Goal: Information Seeking & Learning: Learn about a topic

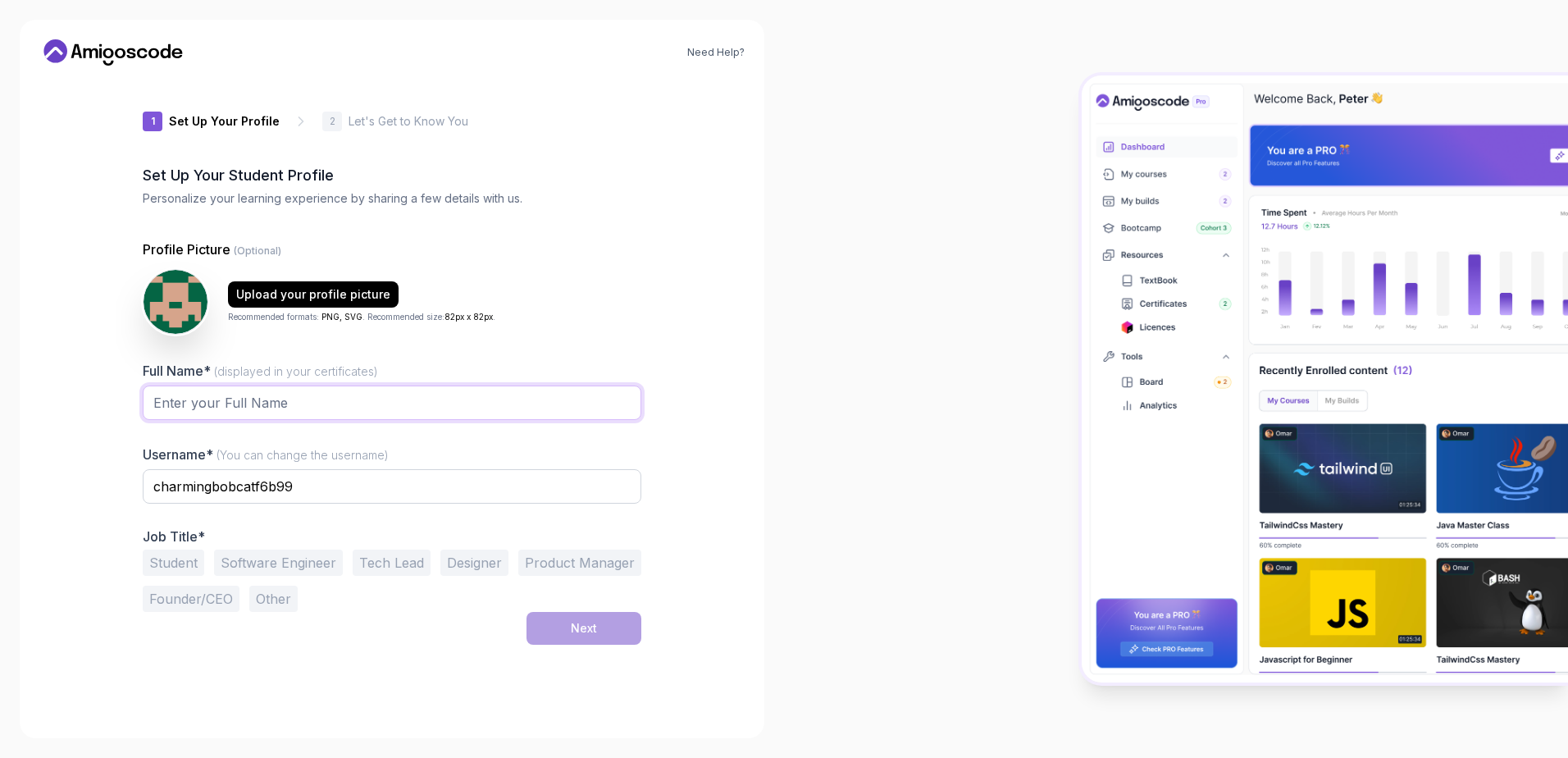
click at [355, 412] on input "Full Name* (displayed in your certificates)" at bounding box center [392, 403] width 498 height 35
type input "[PERSON_NAME]"
click at [852, 570] on div at bounding box center [1176, 379] width 784 height 758
click at [301, 566] on button "Software Engineer" at bounding box center [279, 562] width 129 height 26
click at [559, 634] on button "Next" at bounding box center [584, 628] width 115 height 33
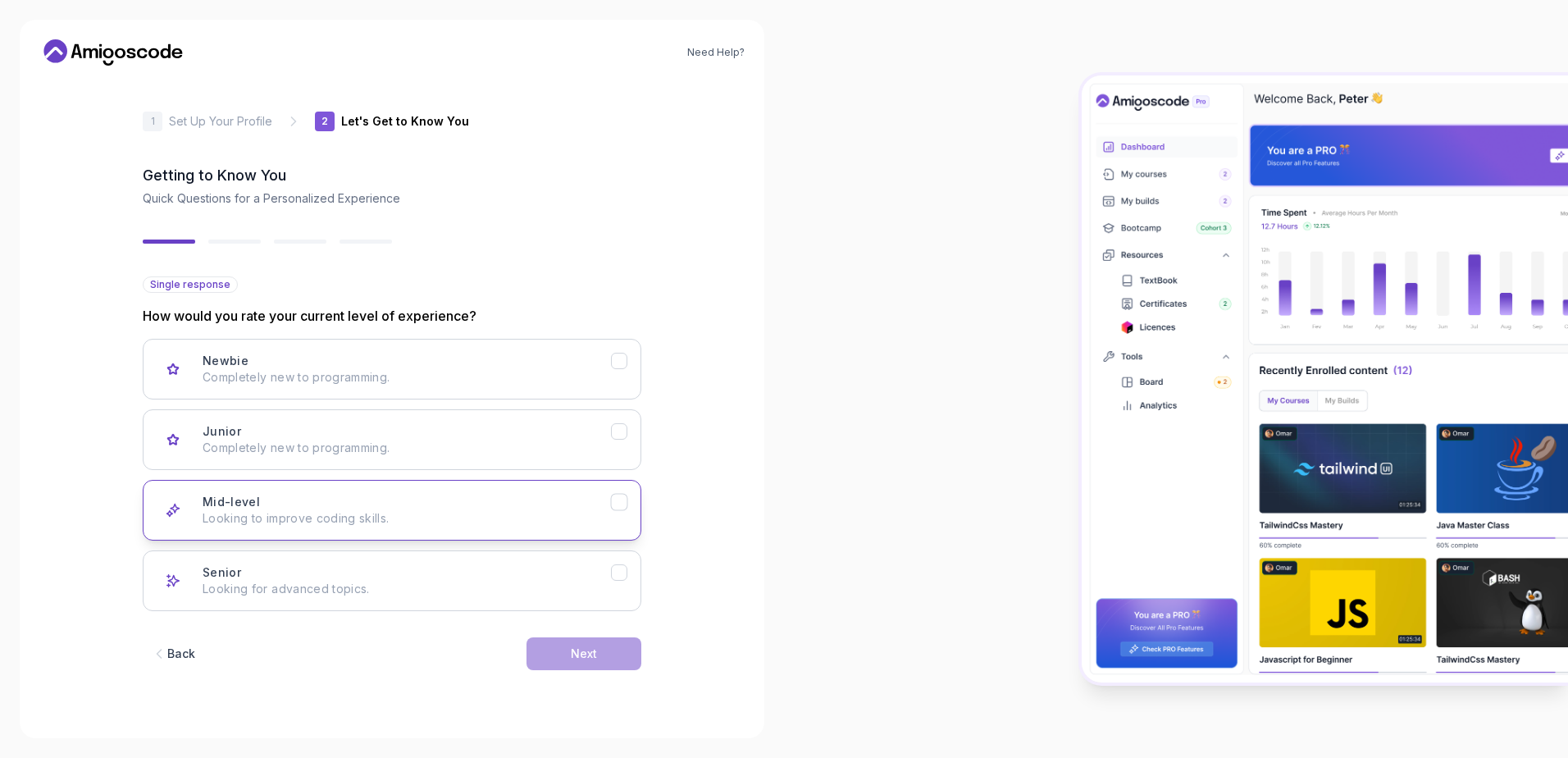
click at [511, 515] on p "Looking to improve coding skills." at bounding box center [406, 518] width 408 height 16
click at [488, 439] on p "Completely new to programming." at bounding box center [406, 447] width 408 height 16
click at [585, 650] on div "Next" at bounding box center [583, 654] width 26 height 16
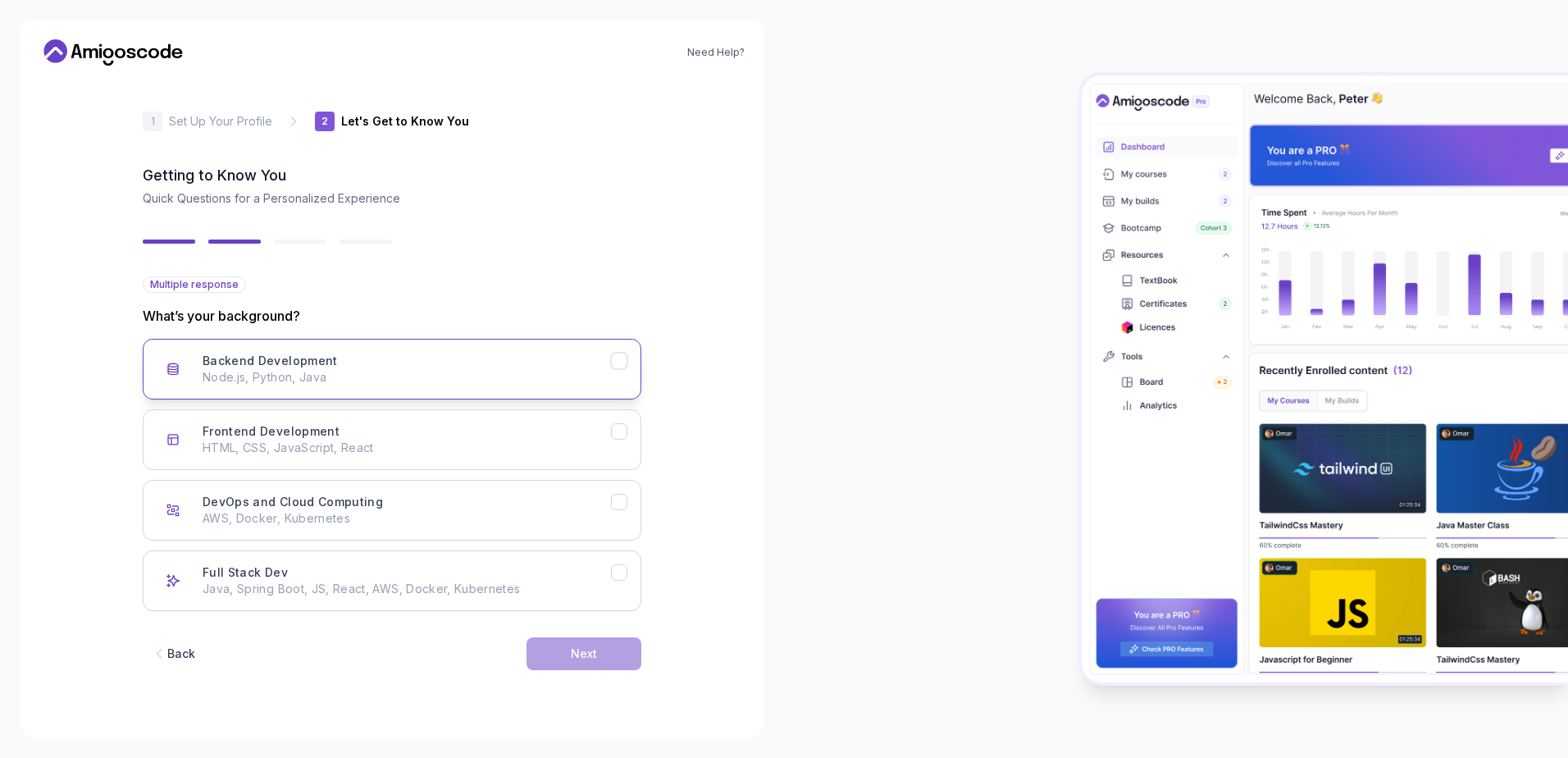
click at [438, 367] on div "Backend Development Node.js, Python, Java" at bounding box center [406, 369] width 408 height 33
click at [490, 444] on p "HTML, CSS, JavaScript, React" at bounding box center [406, 447] width 408 height 16
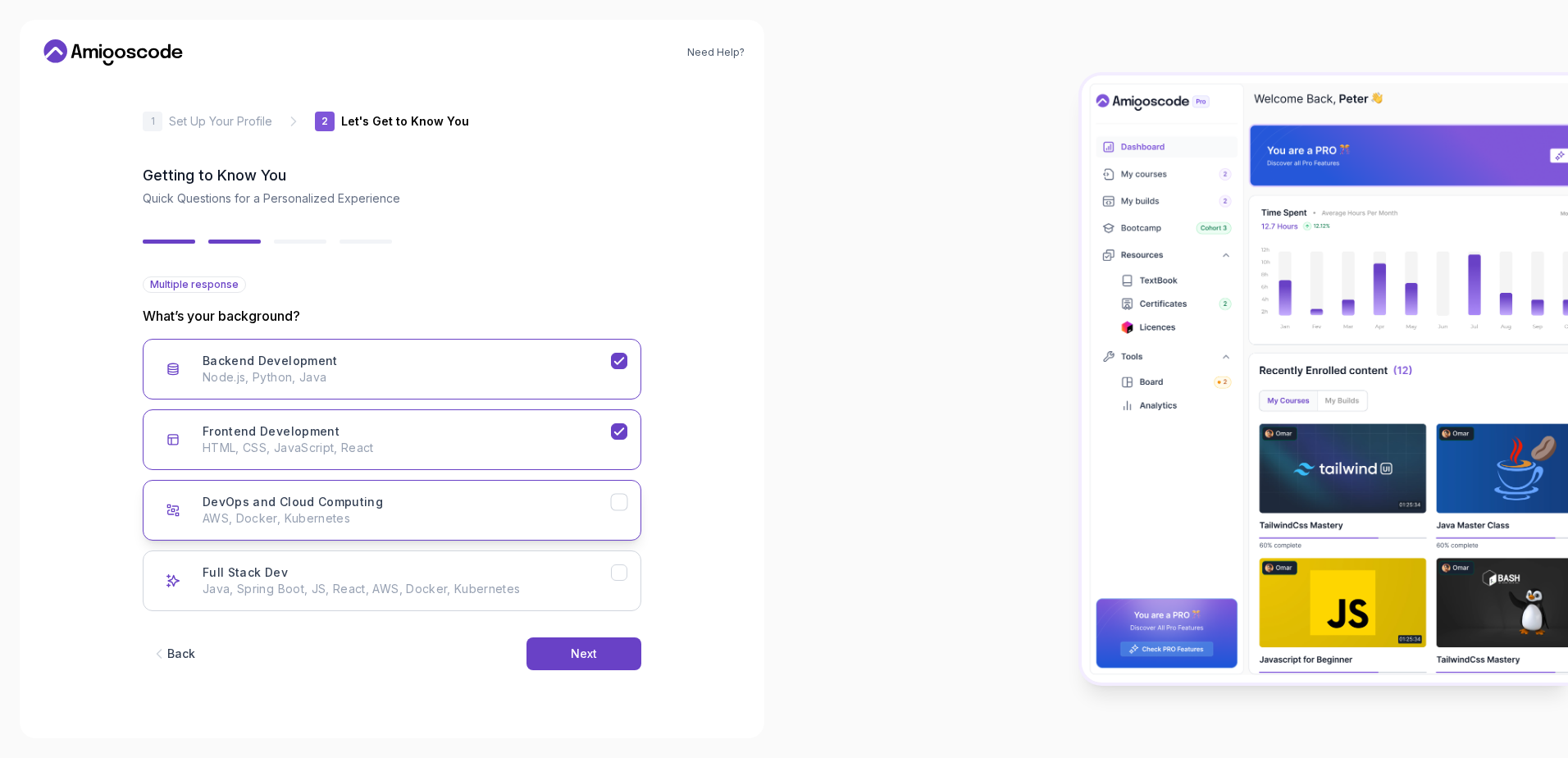
click at [572, 528] on button "DevOps and Cloud Computing AWS, Docker, Kubernetes" at bounding box center [392, 510] width 498 height 61
click at [596, 594] on p "Java, Spring Boot, JS, React, AWS, Docker, Kubernetes" at bounding box center [406, 588] width 408 height 16
click at [629, 502] on button "DevOps and Cloud Computing AWS, Docker, Kubernetes" at bounding box center [392, 510] width 498 height 61
click at [615, 423] on div "Frontend Development" at bounding box center [619, 431] width 17 height 17
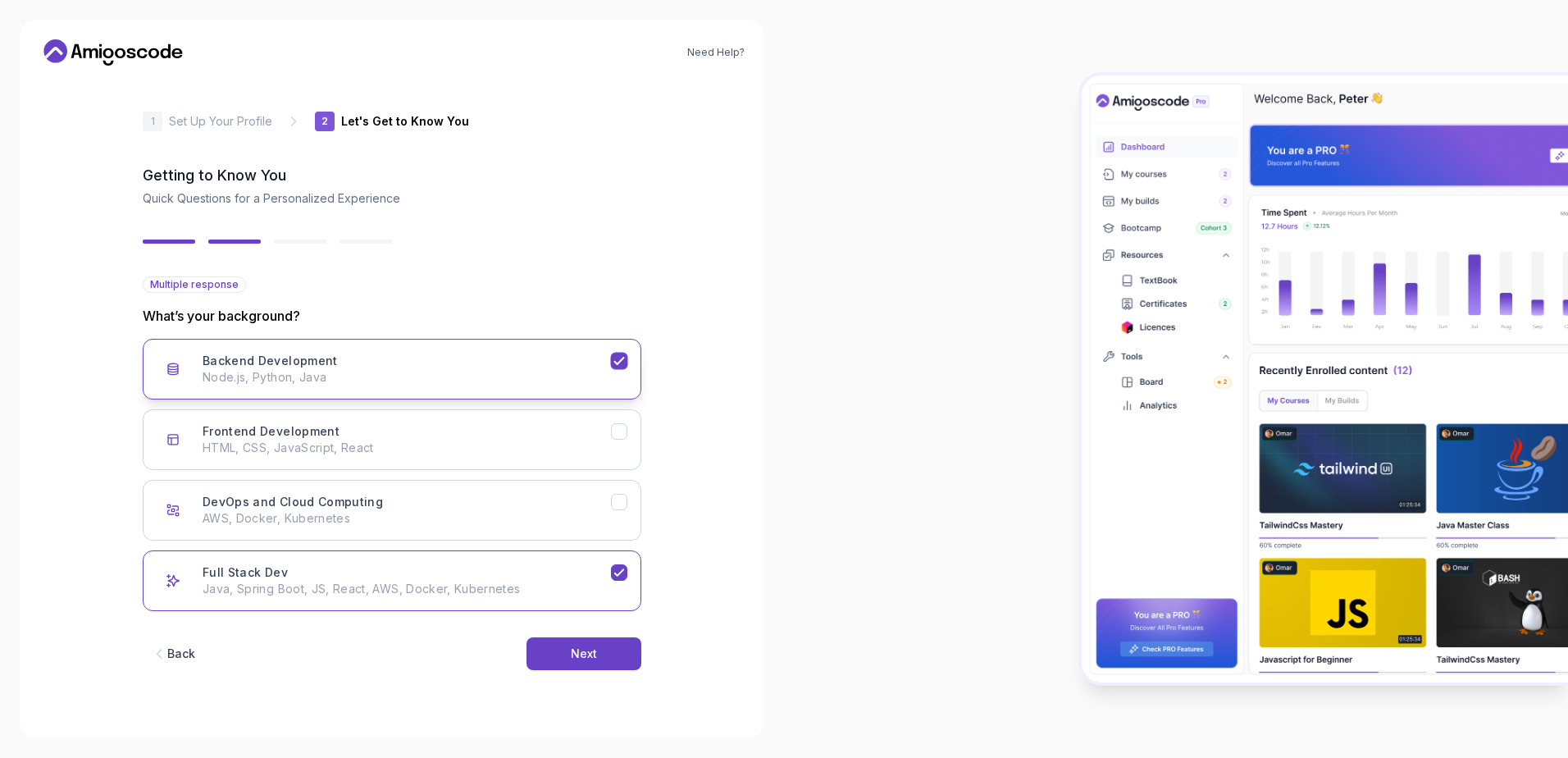
click at [615, 357] on icon "Backend Development" at bounding box center [619, 361] width 15 height 15
click at [608, 646] on button "Next" at bounding box center [584, 654] width 115 height 33
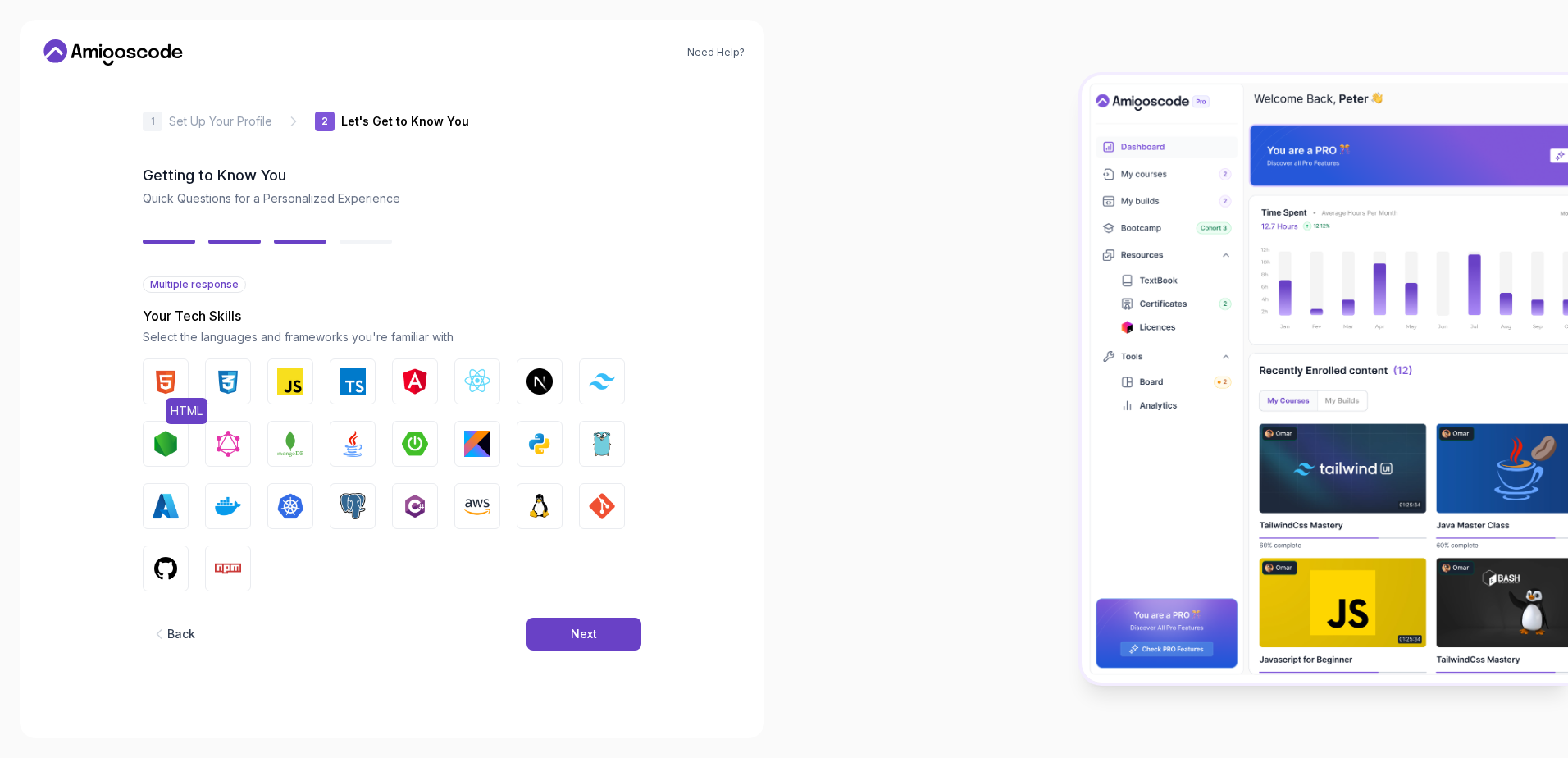
click at [159, 388] on img "button" at bounding box center [165, 380] width 26 height 26
click at [234, 388] on img "button" at bounding box center [228, 380] width 26 height 26
click at [280, 383] on img "button" at bounding box center [289, 380] width 26 height 26
click at [342, 382] on img "button" at bounding box center [352, 380] width 26 height 26
click at [483, 387] on img "button" at bounding box center [477, 380] width 26 height 26
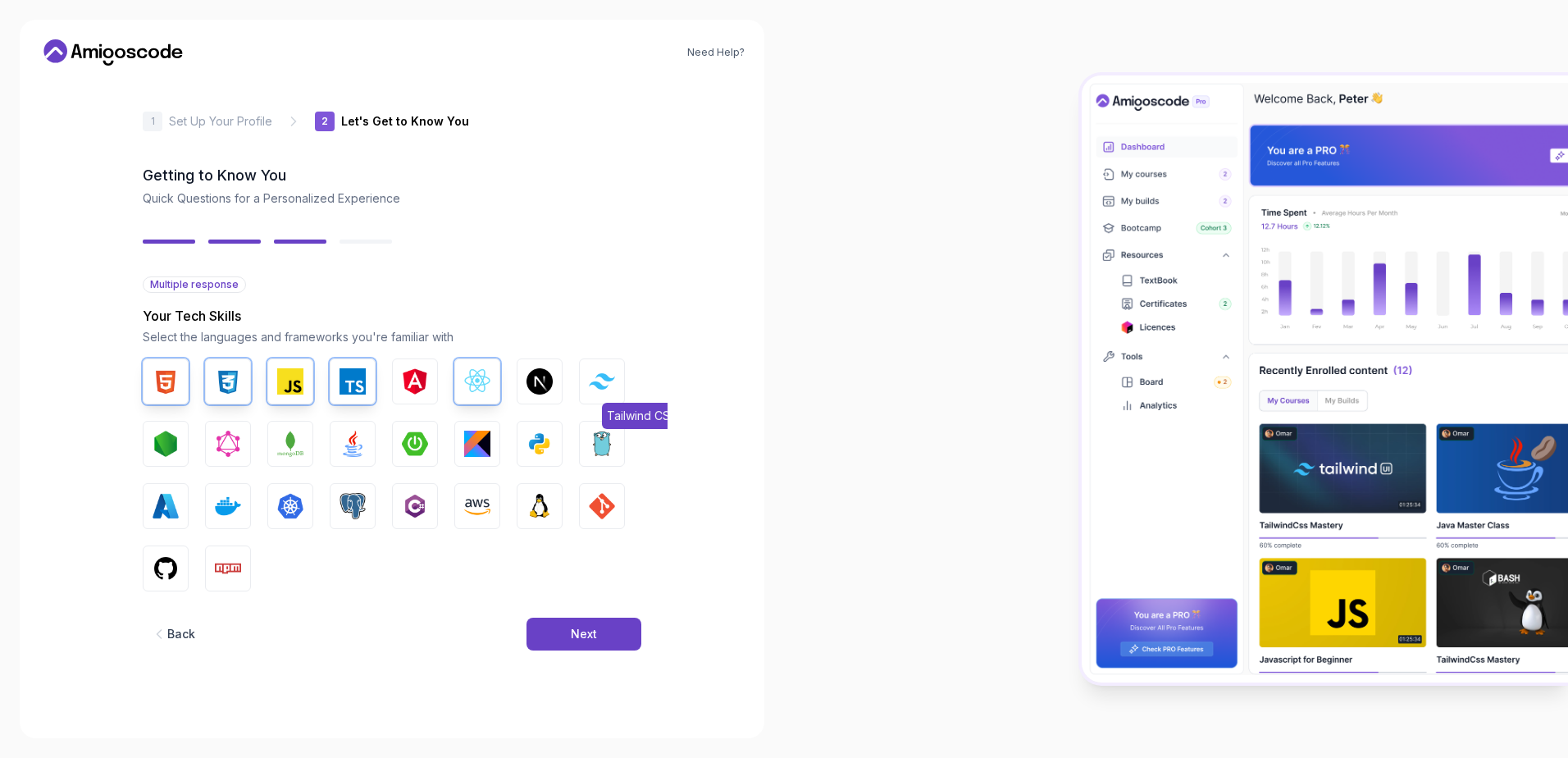
click at [604, 387] on img "button" at bounding box center [601, 380] width 26 height 15
click at [539, 450] on img "button" at bounding box center [539, 443] width 26 height 26
click at [166, 447] on img "button" at bounding box center [165, 443] width 26 height 26
drag, startPoint x: 169, startPoint y: 510, endPoint x: 233, endPoint y: 510, distance: 64.0
click at [170, 510] on img "button" at bounding box center [165, 505] width 26 height 26
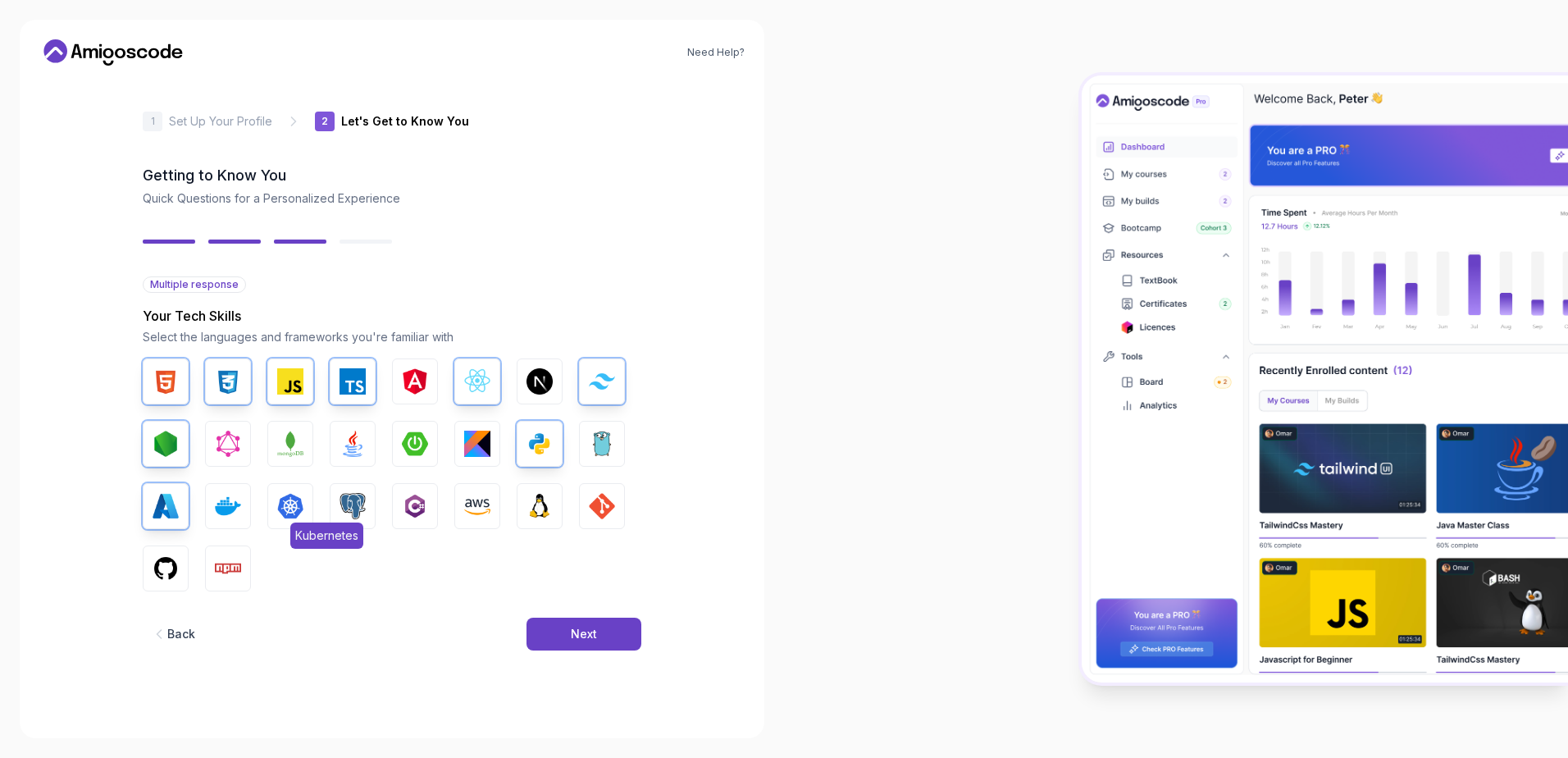
click at [296, 506] on img "button" at bounding box center [289, 505] width 26 height 26
click at [354, 508] on img "button" at bounding box center [352, 505] width 26 height 26
drag, startPoint x: 471, startPoint y: 503, endPoint x: 493, endPoint y: 506, distance: 22.2
click at [472, 503] on img "button" at bounding box center [477, 505] width 26 height 26
click at [607, 512] on img "button" at bounding box center [601, 505] width 26 height 26
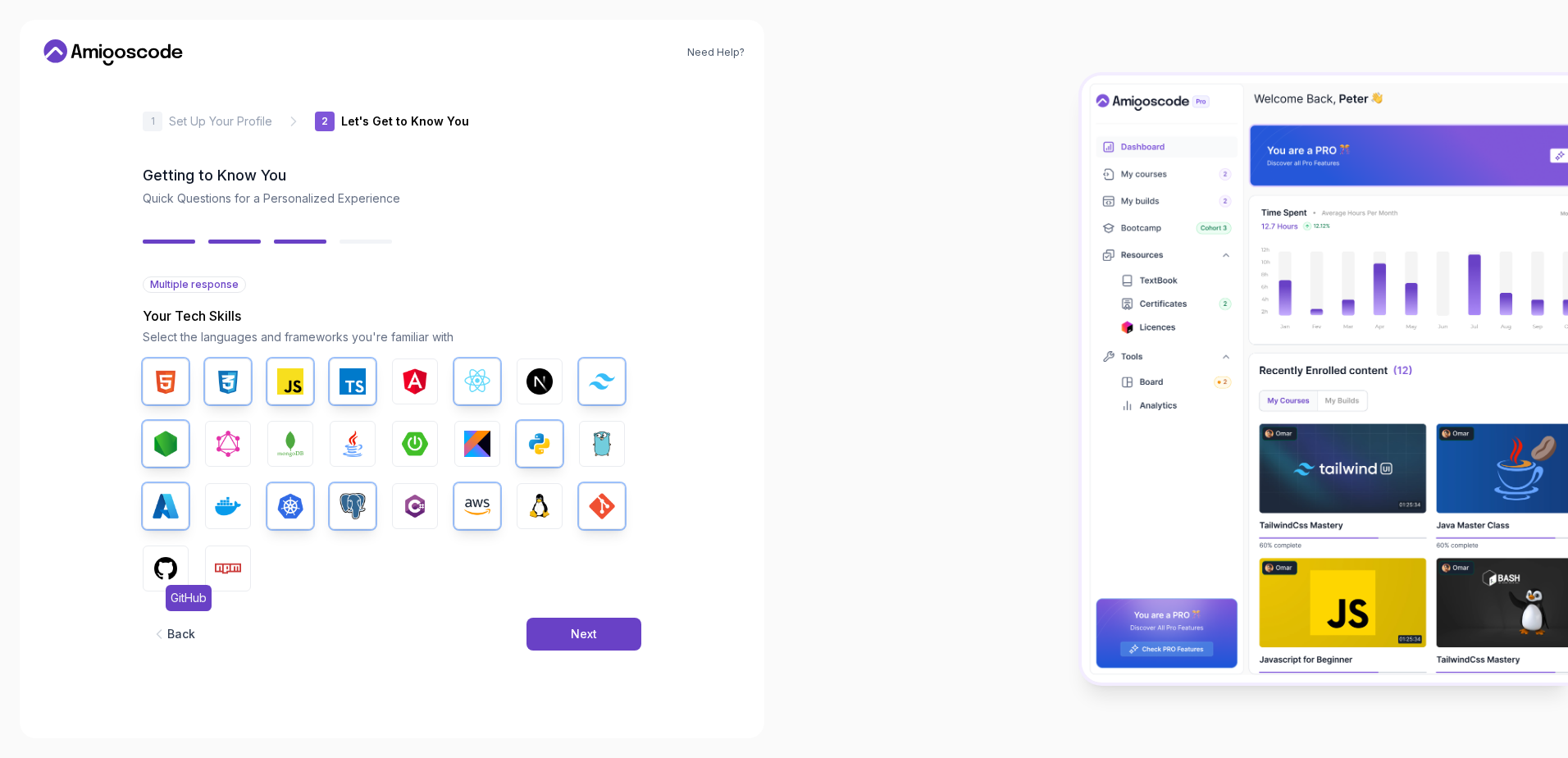
click at [176, 561] on img "button" at bounding box center [165, 568] width 26 height 26
click at [226, 561] on img "button" at bounding box center [228, 568] width 26 height 26
click at [568, 625] on button "Next" at bounding box center [584, 634] width 115 height 33
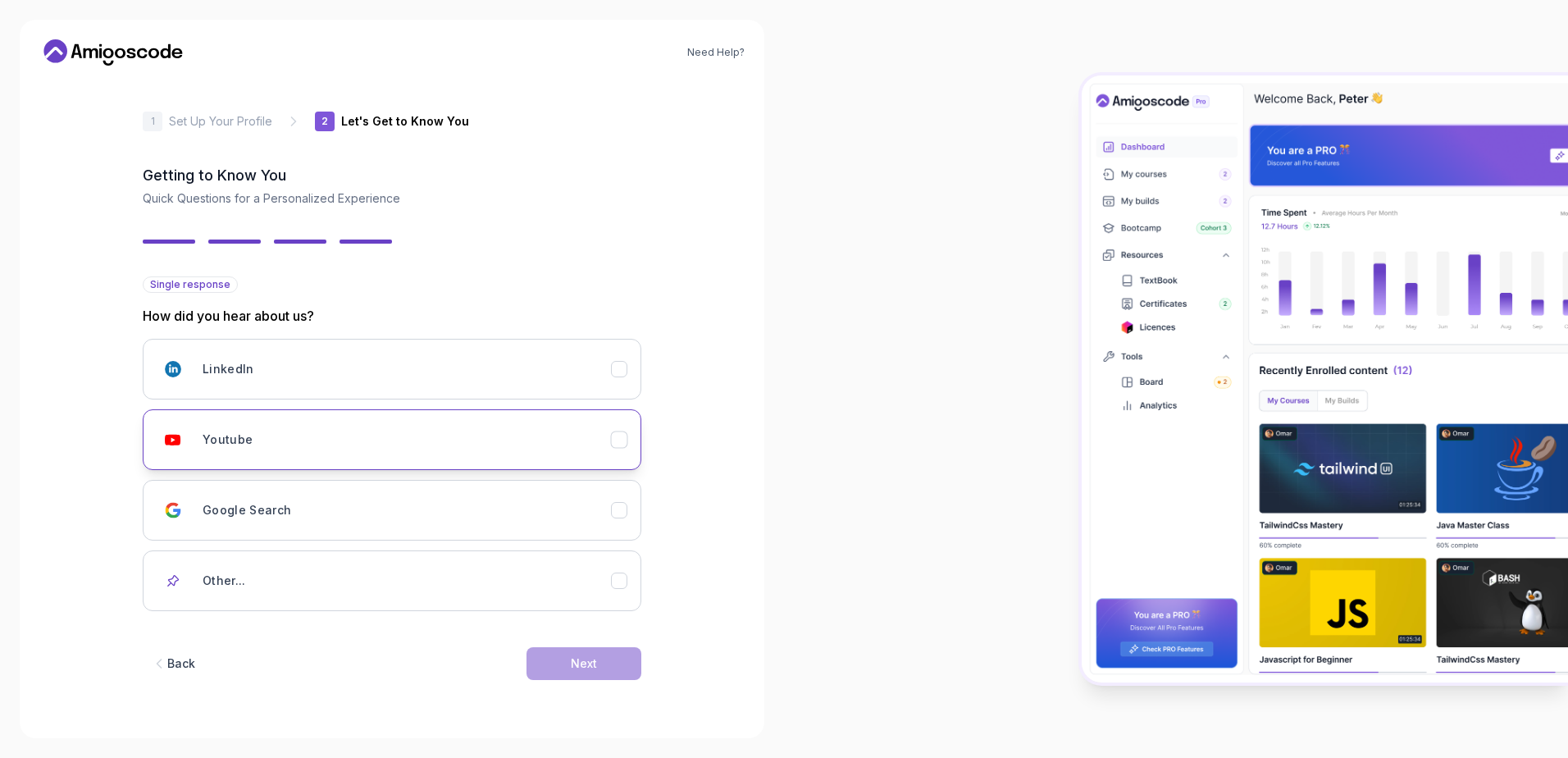
click at [254, 435] on div "Youtube" at bounding box center [406, 439] width 408 height 33
click at [596, 654] on button "Next" at bounding box center [584, 663] width 115 height 33
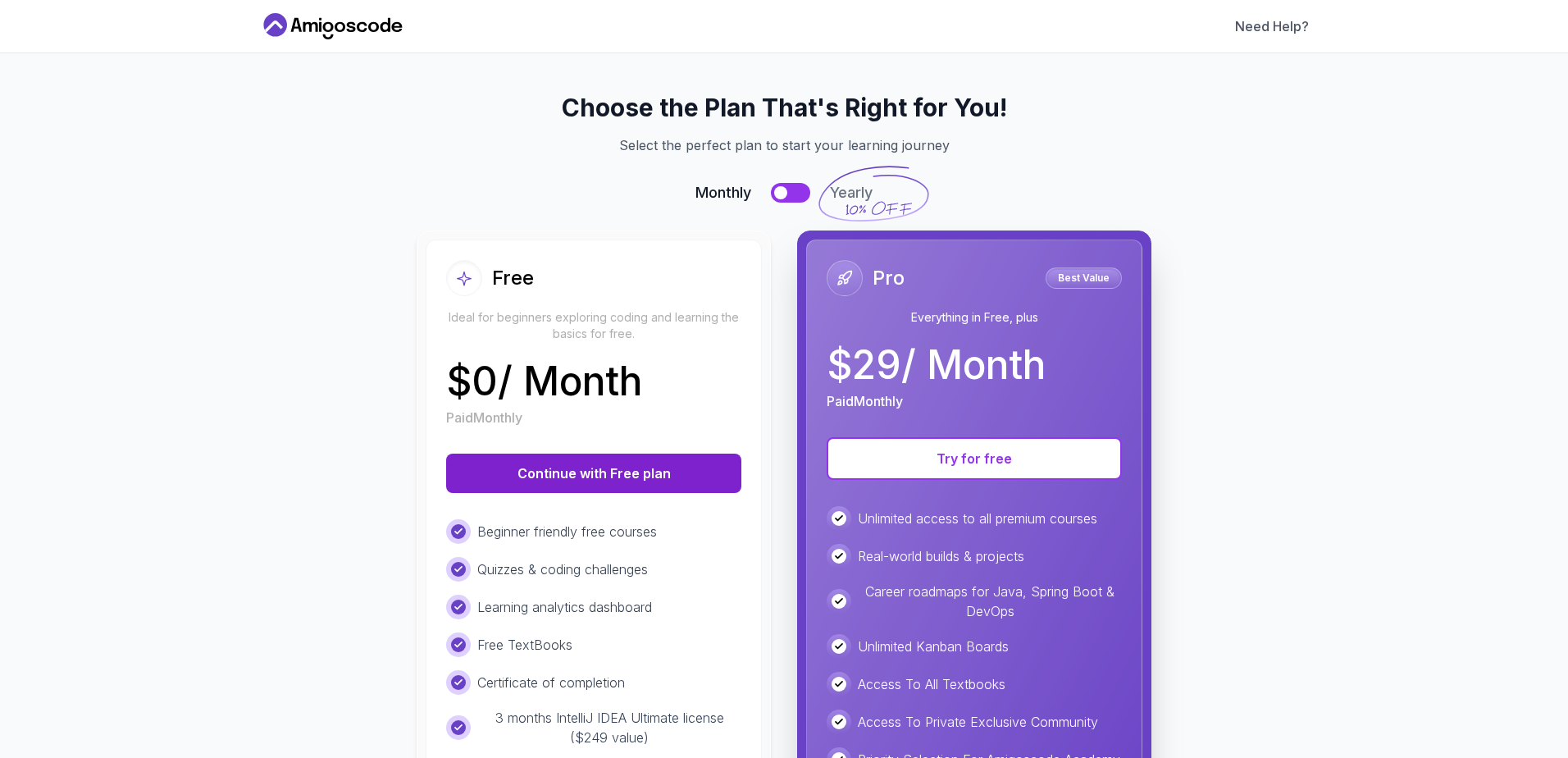
click at [538, 465] on button "Continue with Free plan" at bounding box center [594, 473] width 296 height 39
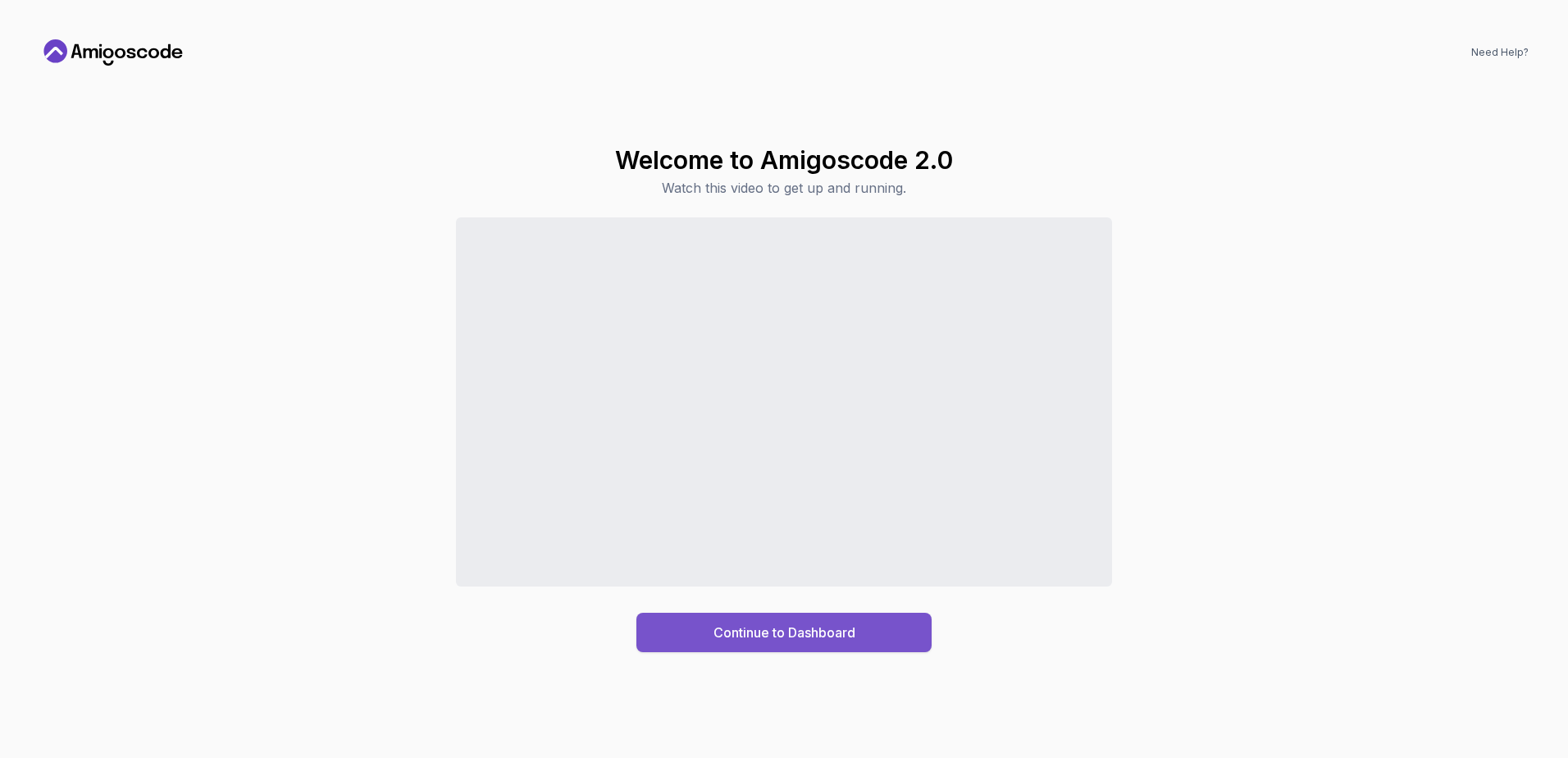
click at [792, 621] on button "Continue to Dashboard" at bounding box center [784, 632] width 296 height 39
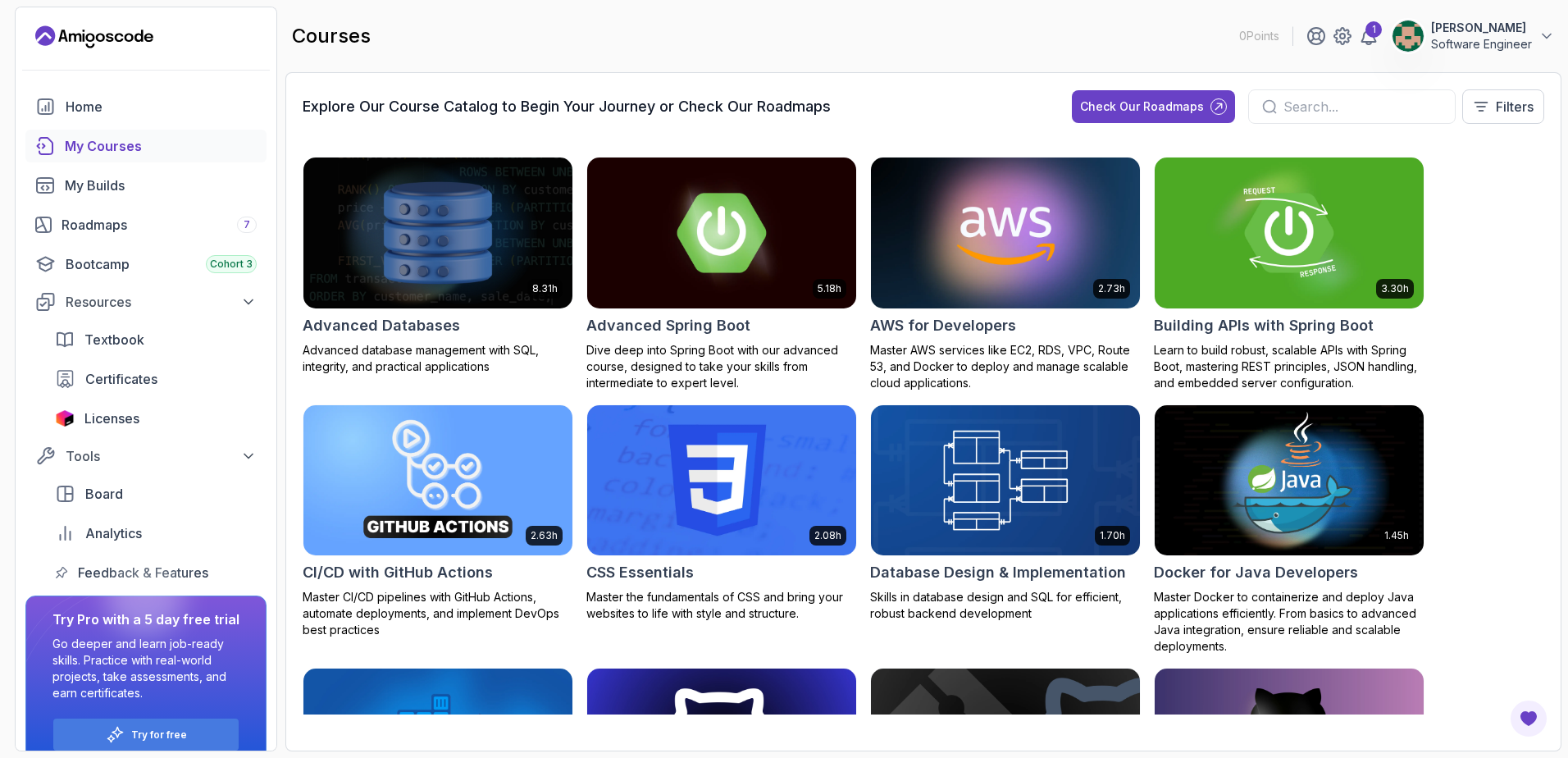
click at [950, 262] on img at bounding box center [1005, 232] width 282 height 158
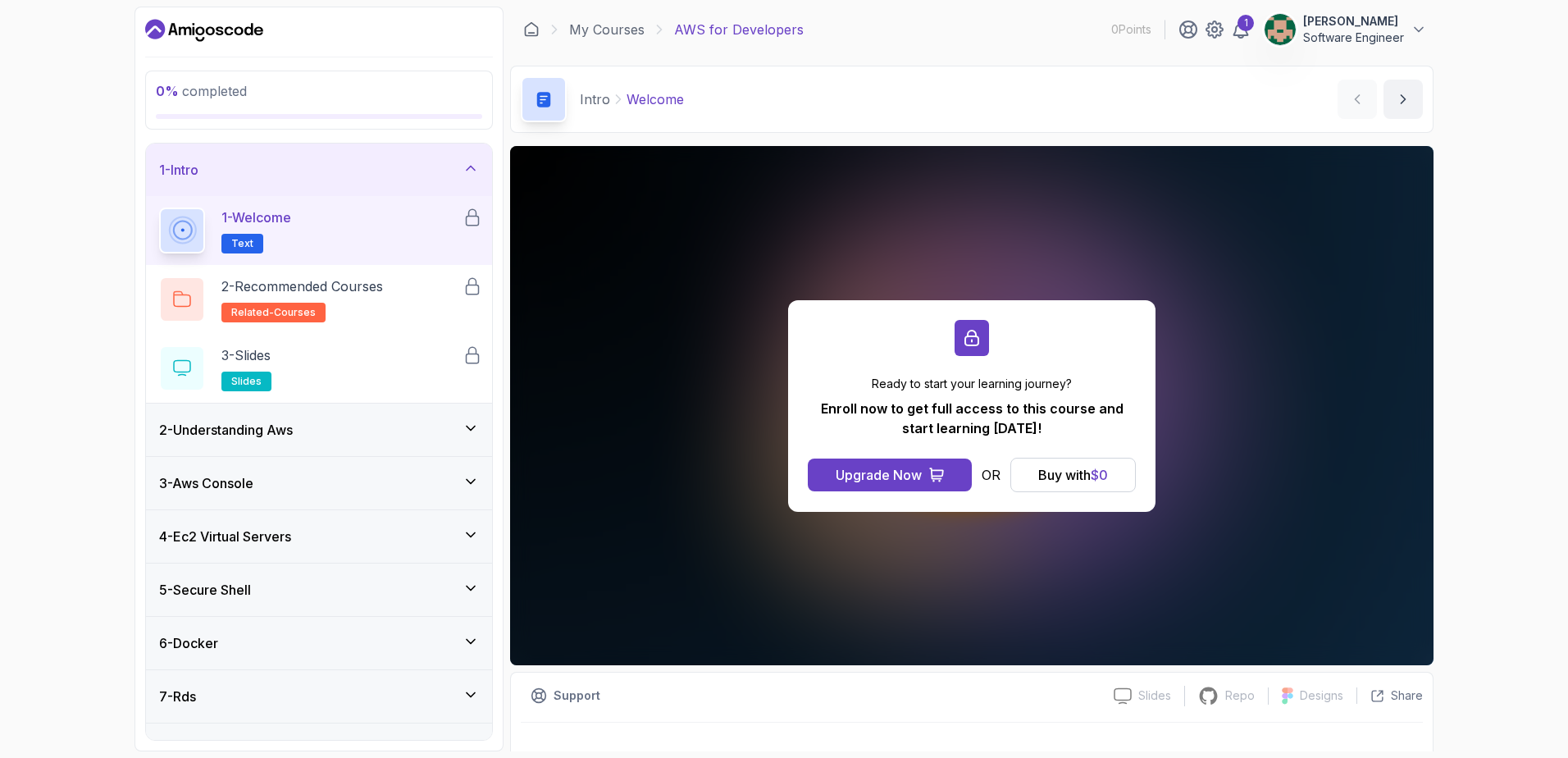
click at [220, 31] on icon "Dashboard" at bounding box center [220, 30] width 7 height 9
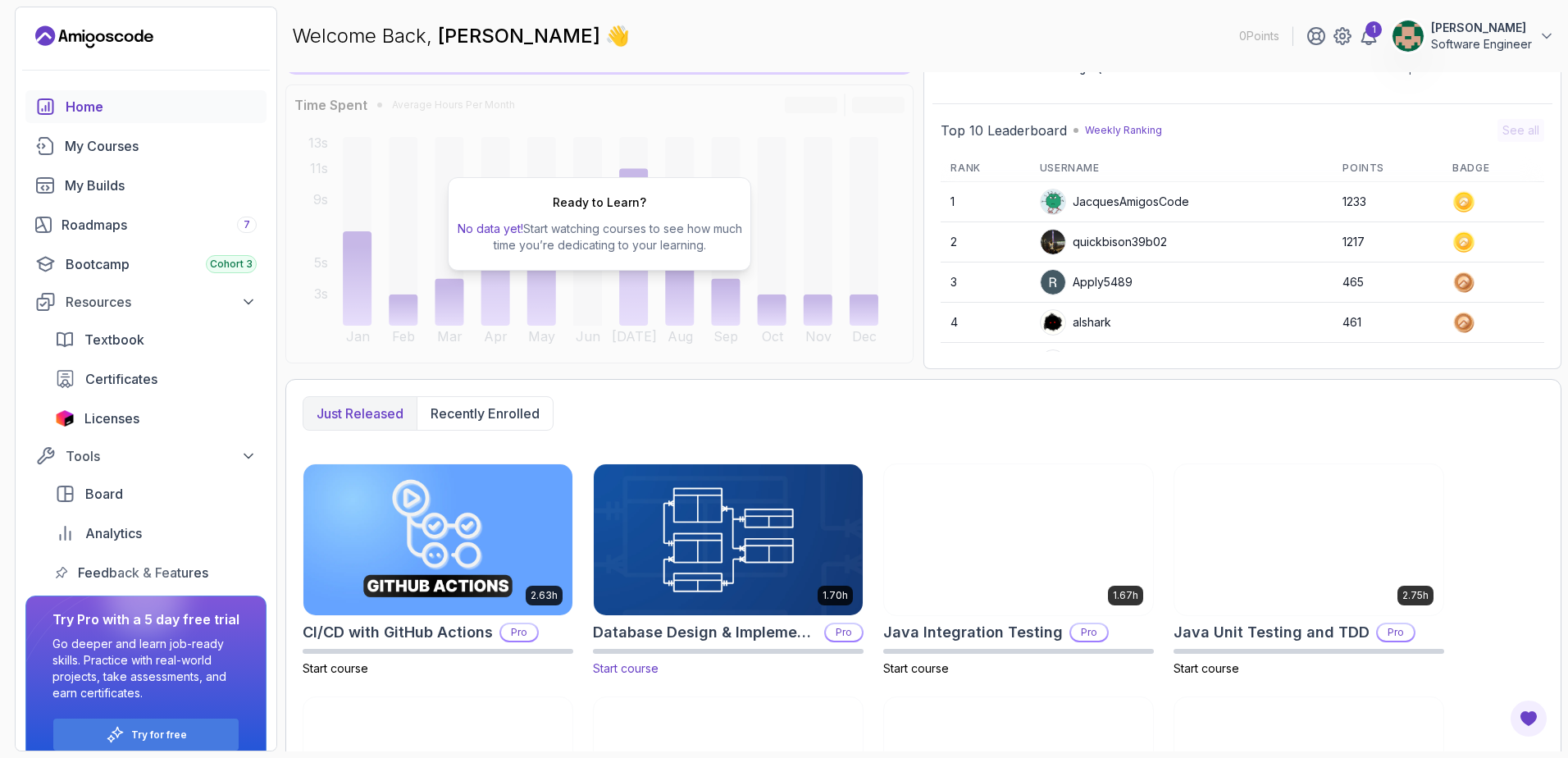
scroll to position [294, 0]
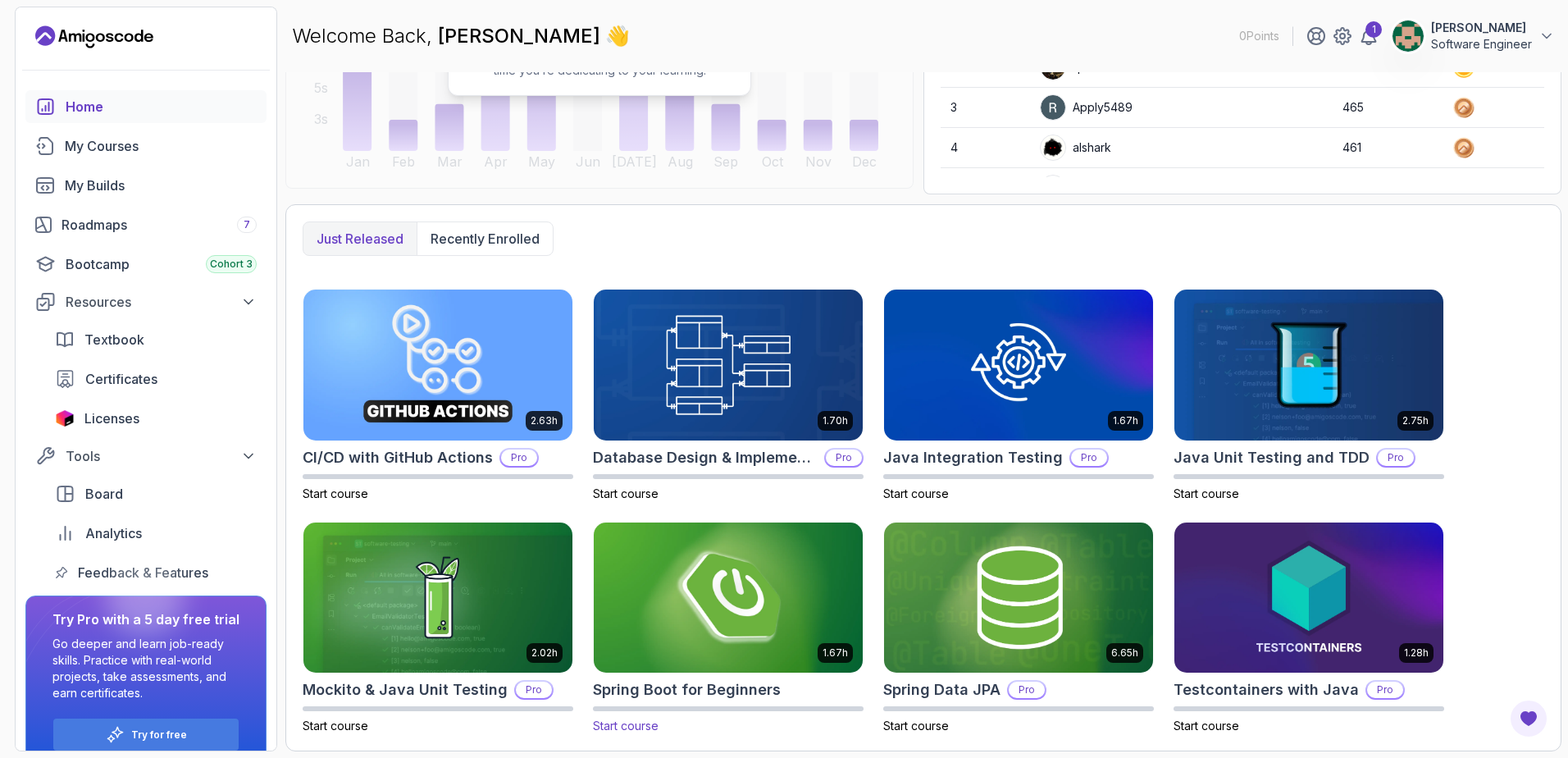
click at [706, 580] on img at bounding box center [729, 596] width 282 height 158
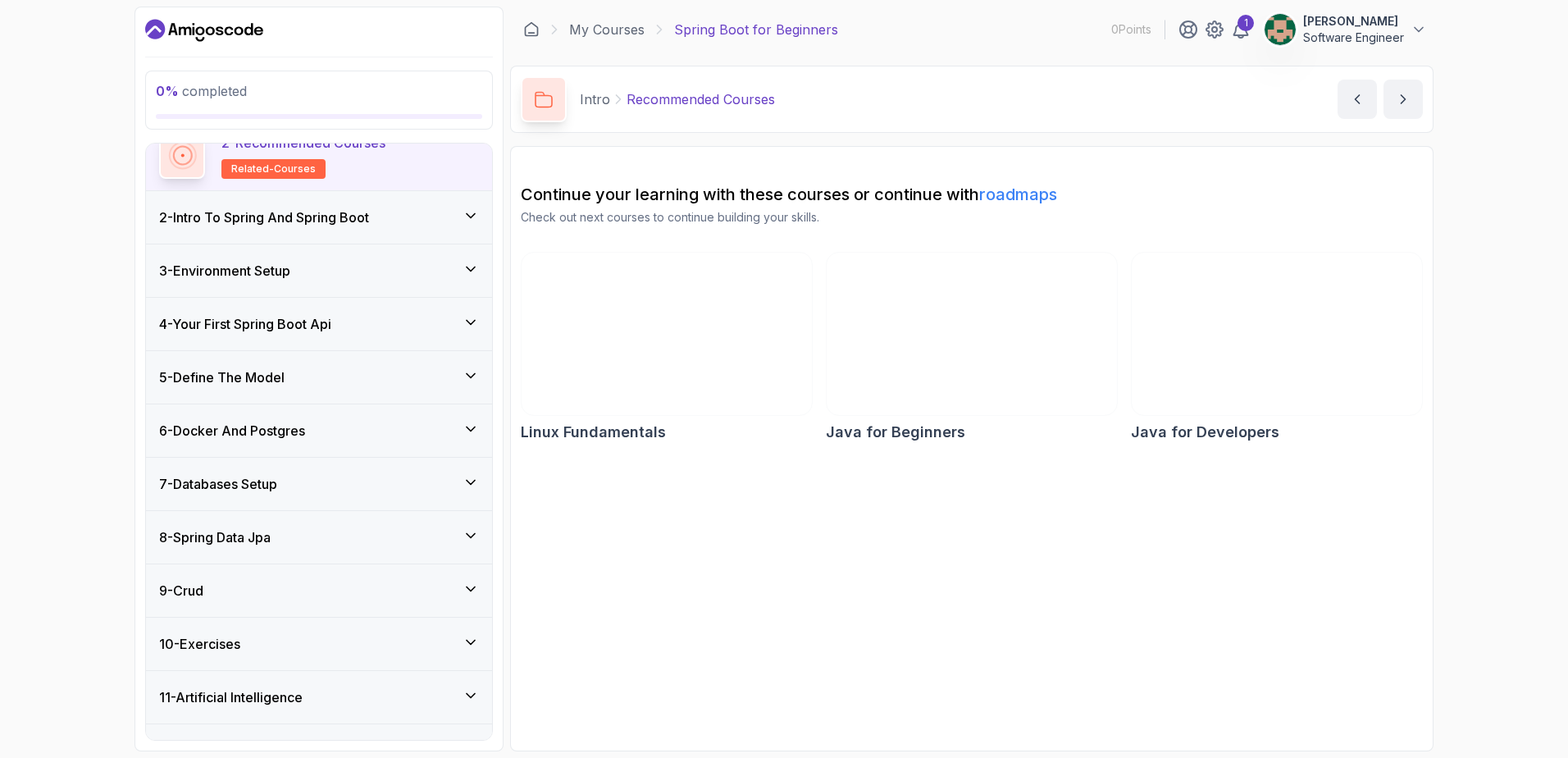
scroll to position [180, 0]
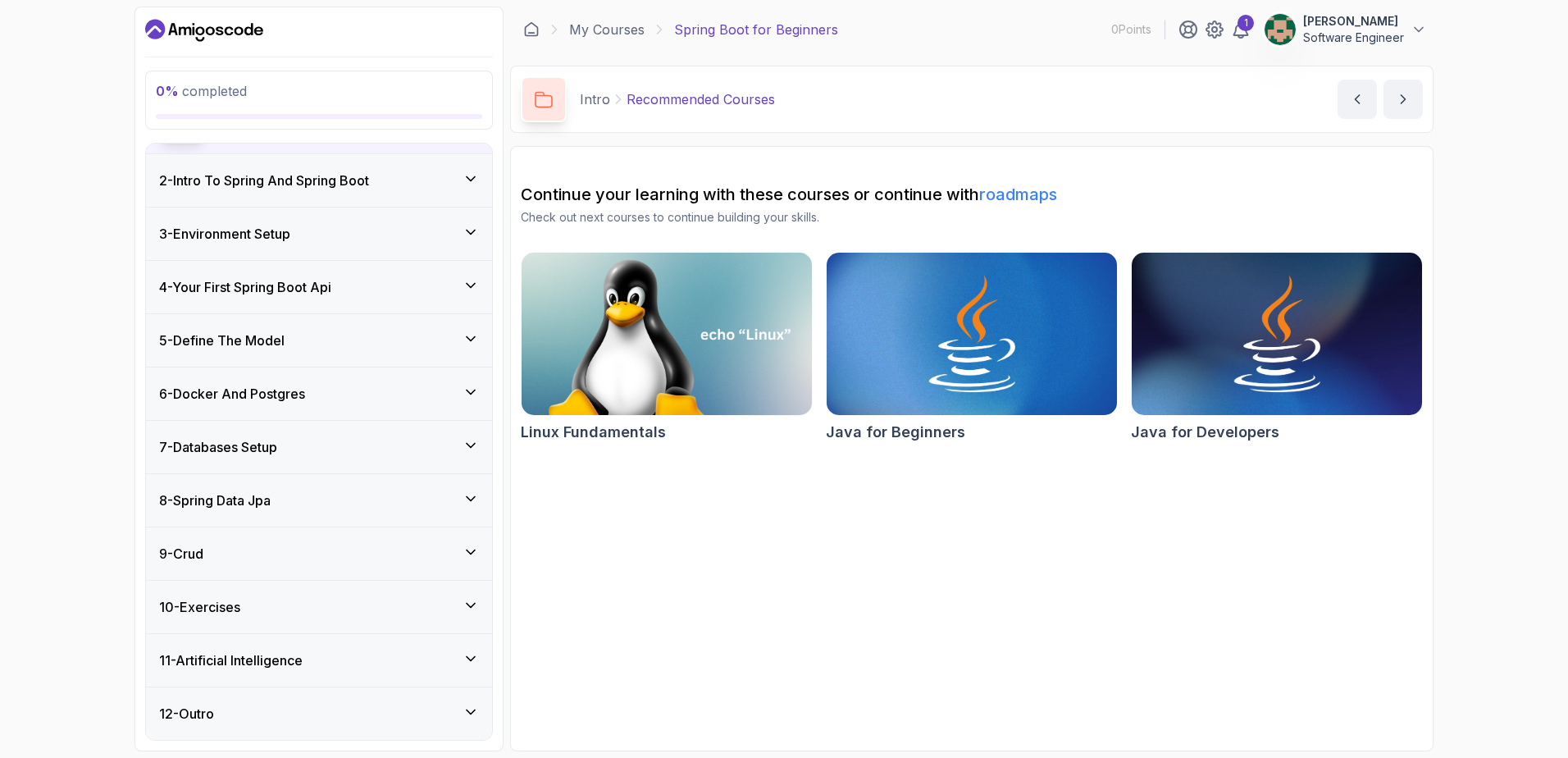
click at [297, 562] on div "9 - Crud" at bounding box center [319, 554] width 320 height 20
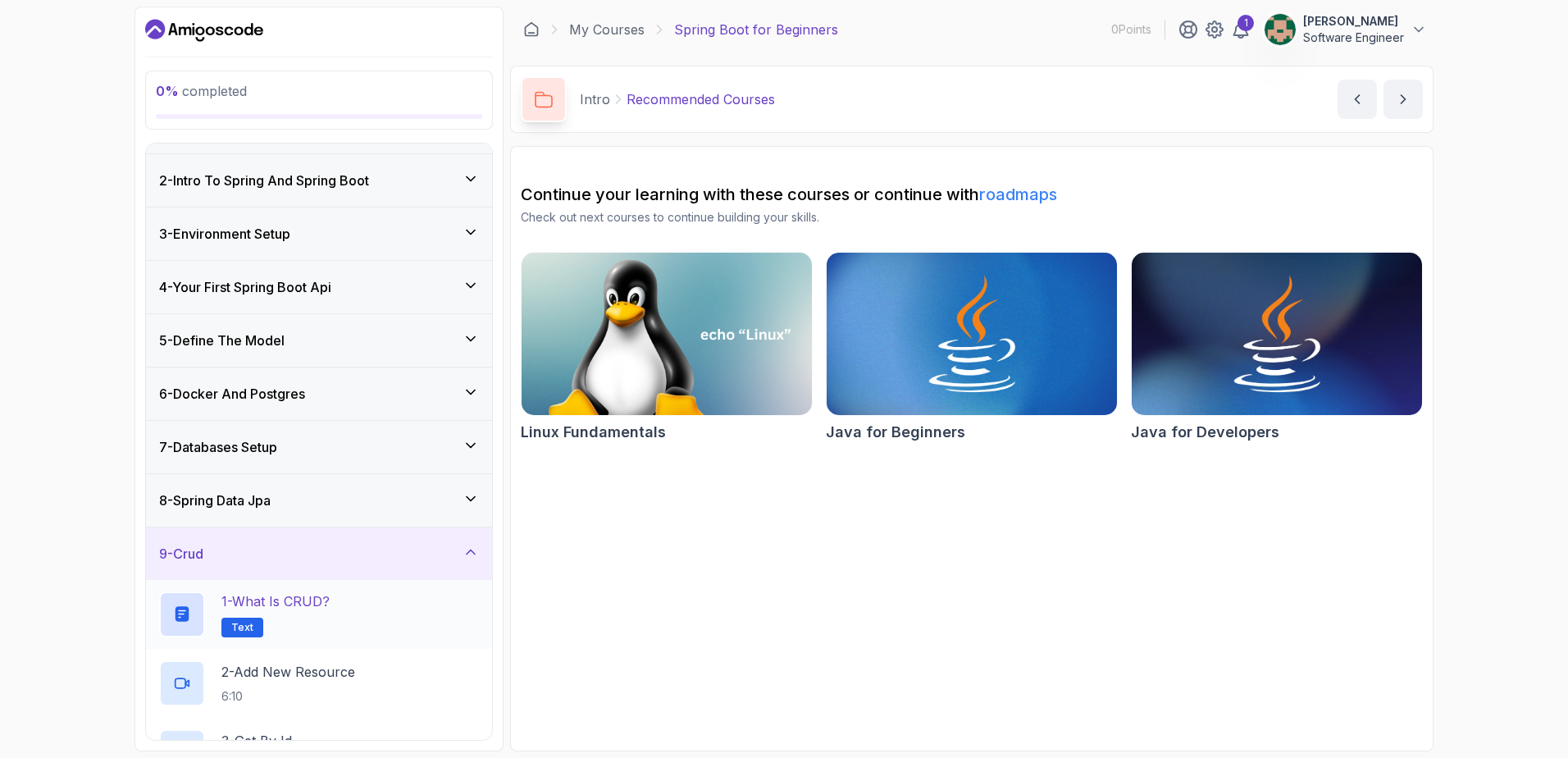
click at [316, 619] on h2 "1 - What is CRUD? Text" at bounding box center [275, 613] width 108 height 46
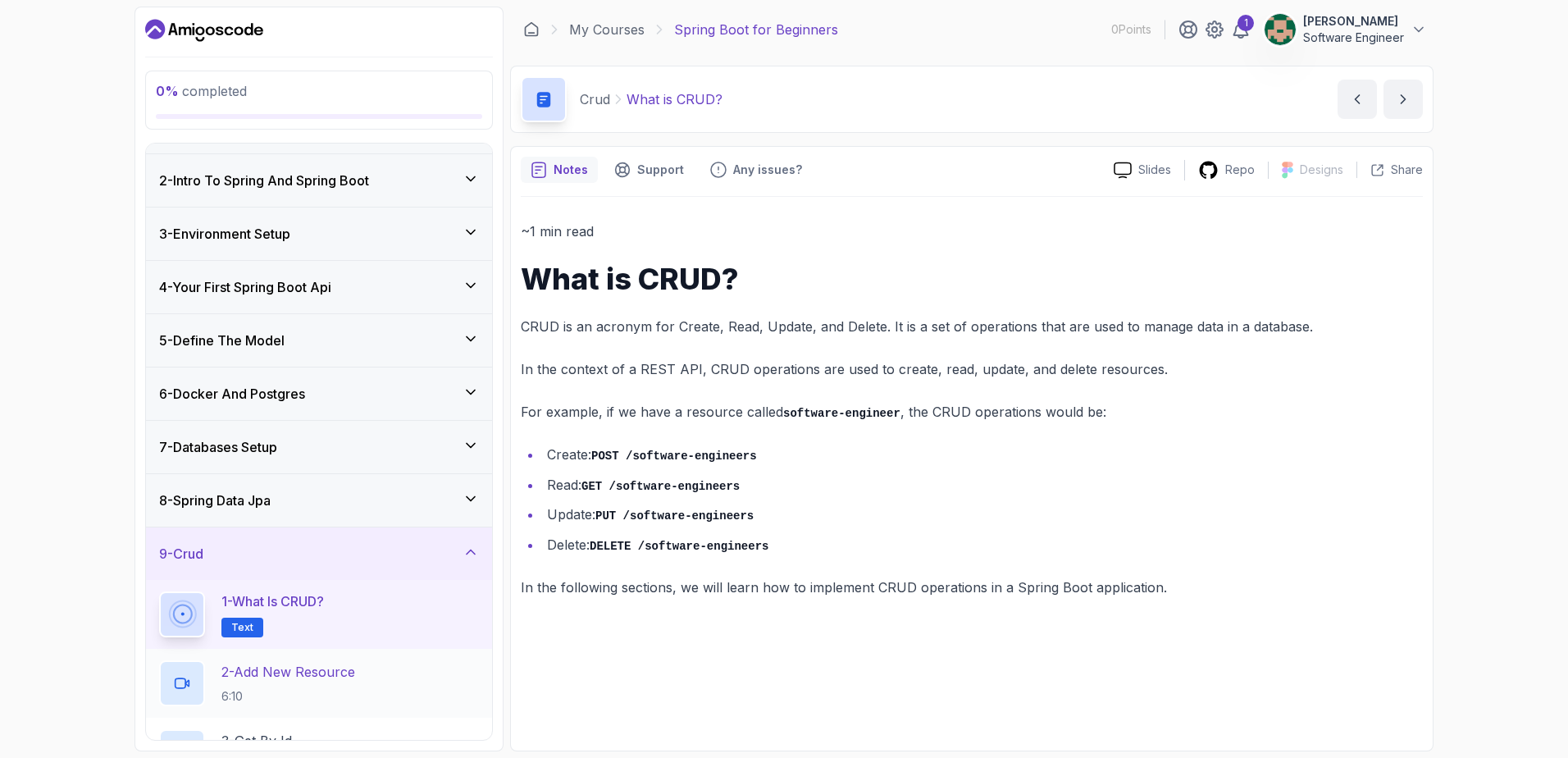
click at [319, 693] on p "6:10" at bounding box center [288, 696] width 134 height 16
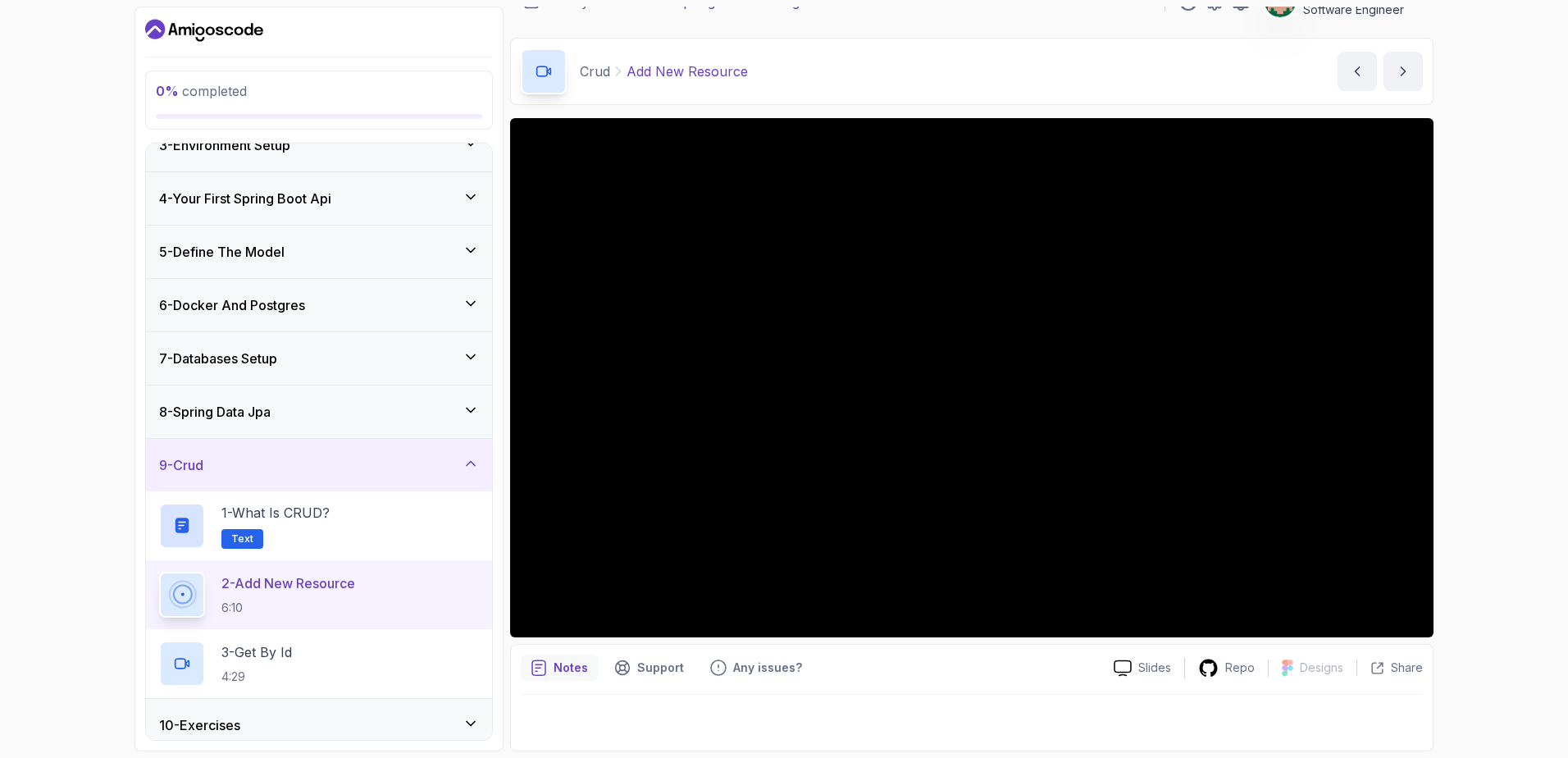
scroll to position [249, 0]
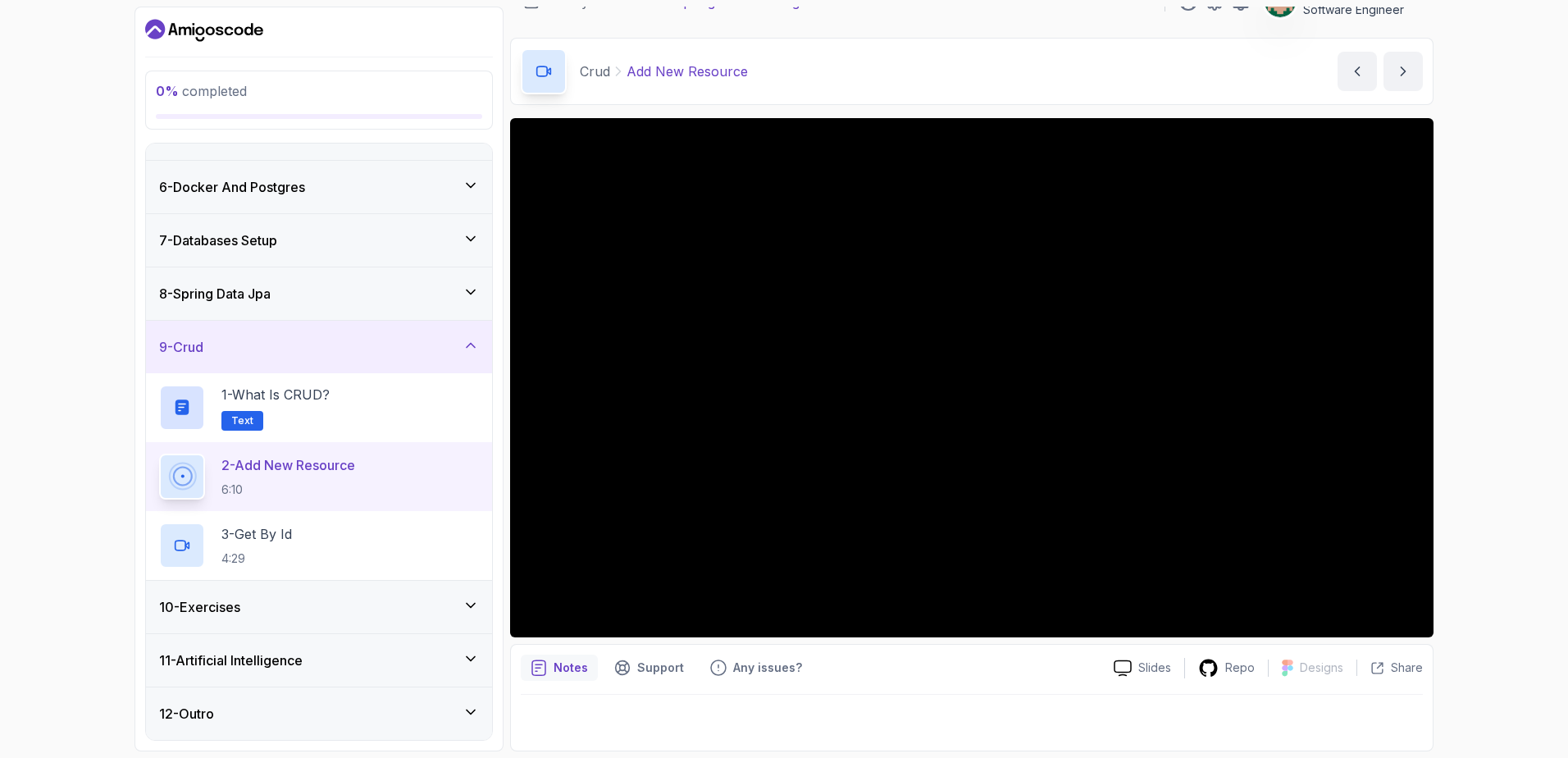
click at [342, 662] on div "11 - Artificial Intelligence" at bounding box center [319, 660] width 320 height 20
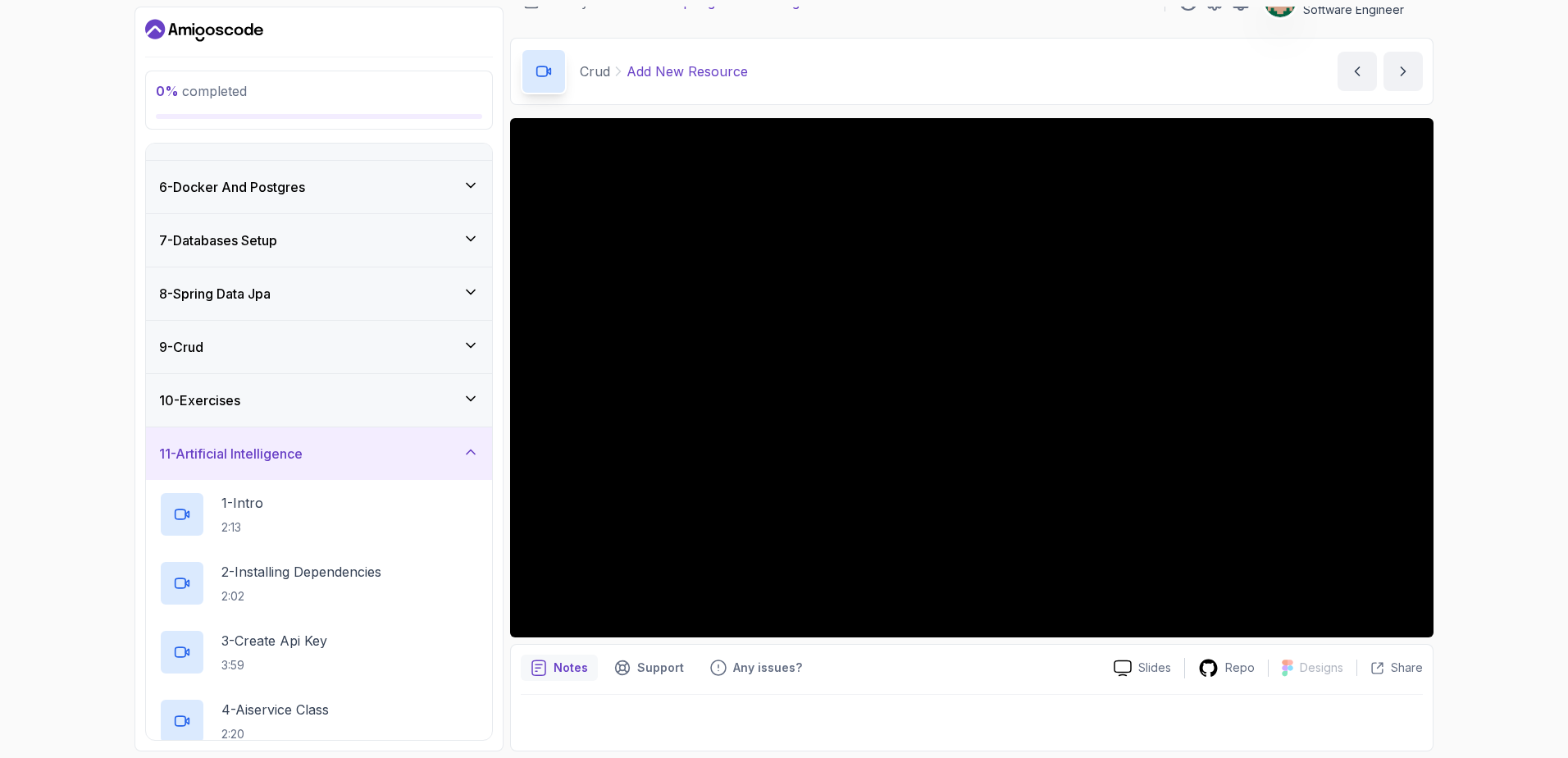
scroll to position [0, 0]
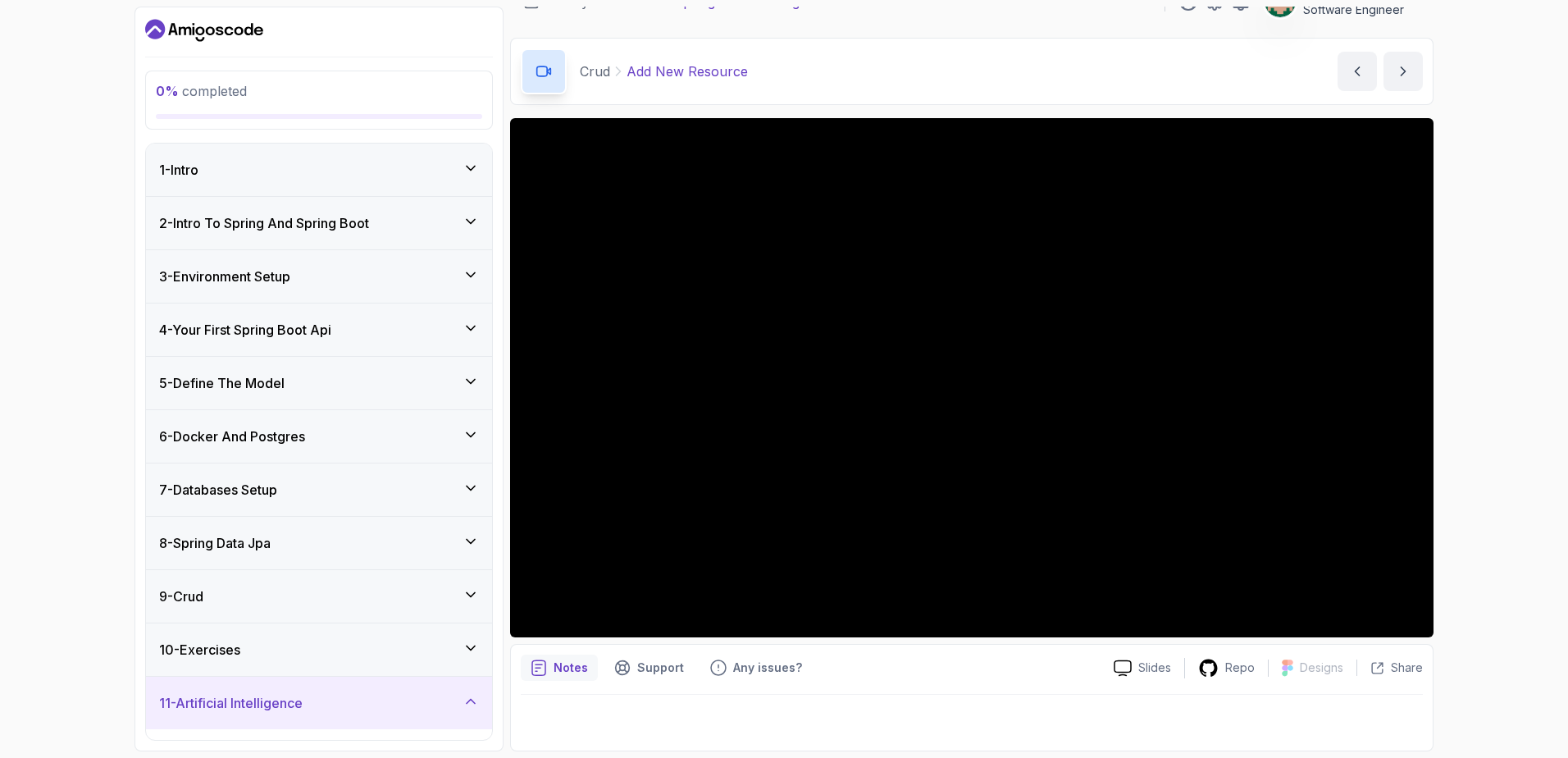
click at [202, 30] on icon "Dashboard" at bounding box center [204, 29] width 118 height 26
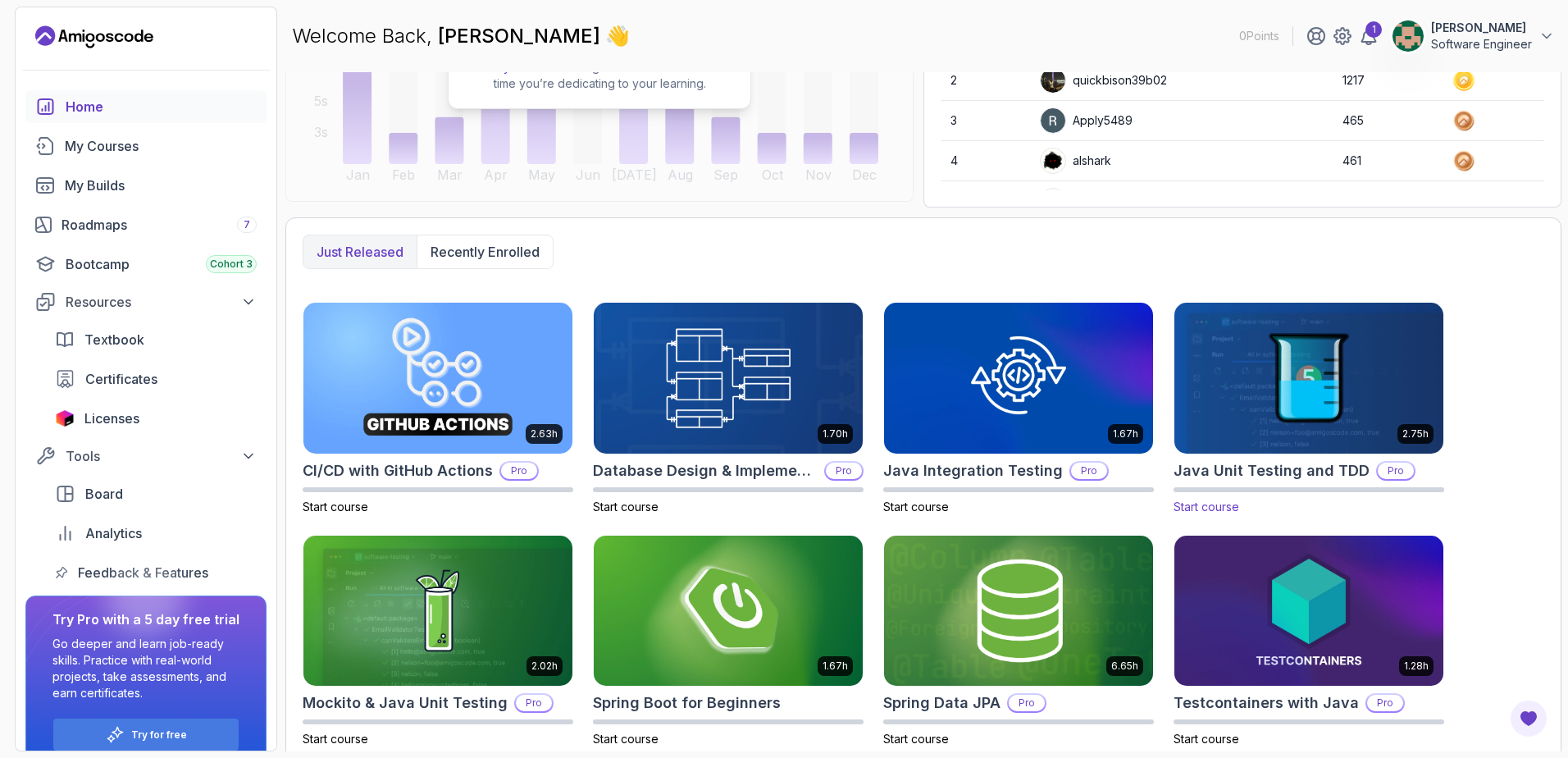
scroll to position [294, 0]
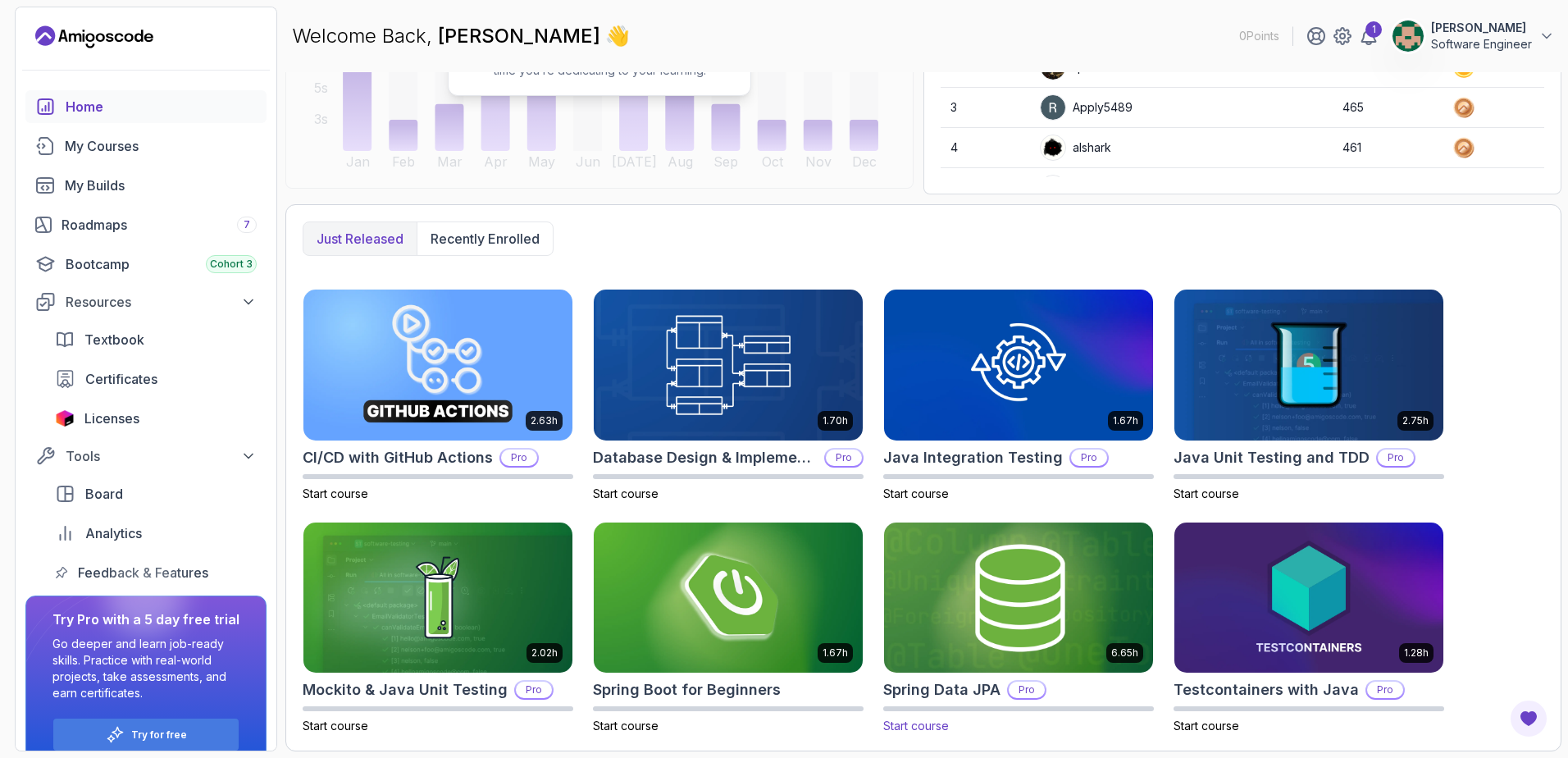
click at [939, 595] on img at bounding box center [1019, 596] width 282 height 158
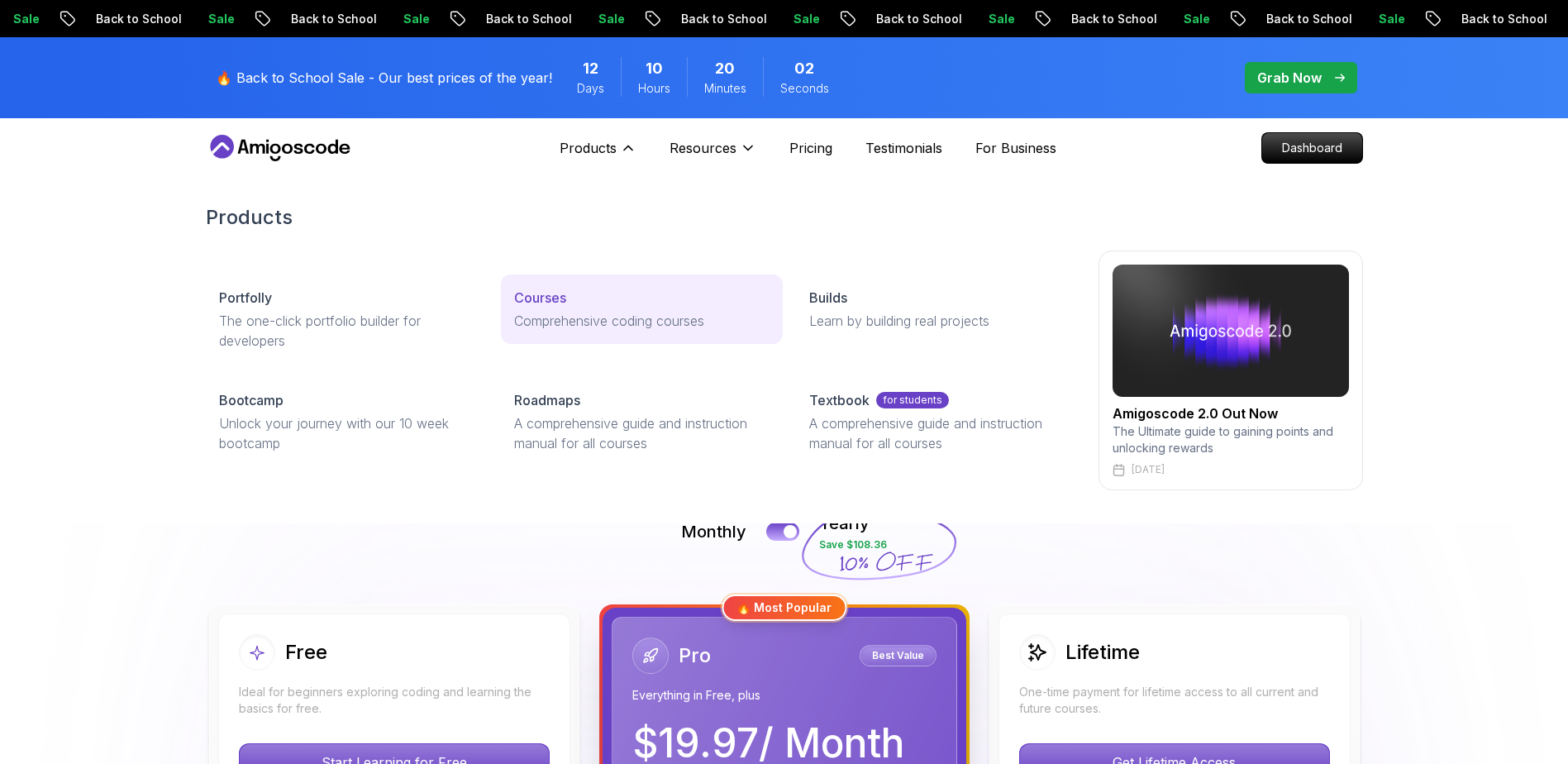
click at [614, 314] on p "Comprehensive coding courses" at bounding box center [642, 320] width 256 height 20
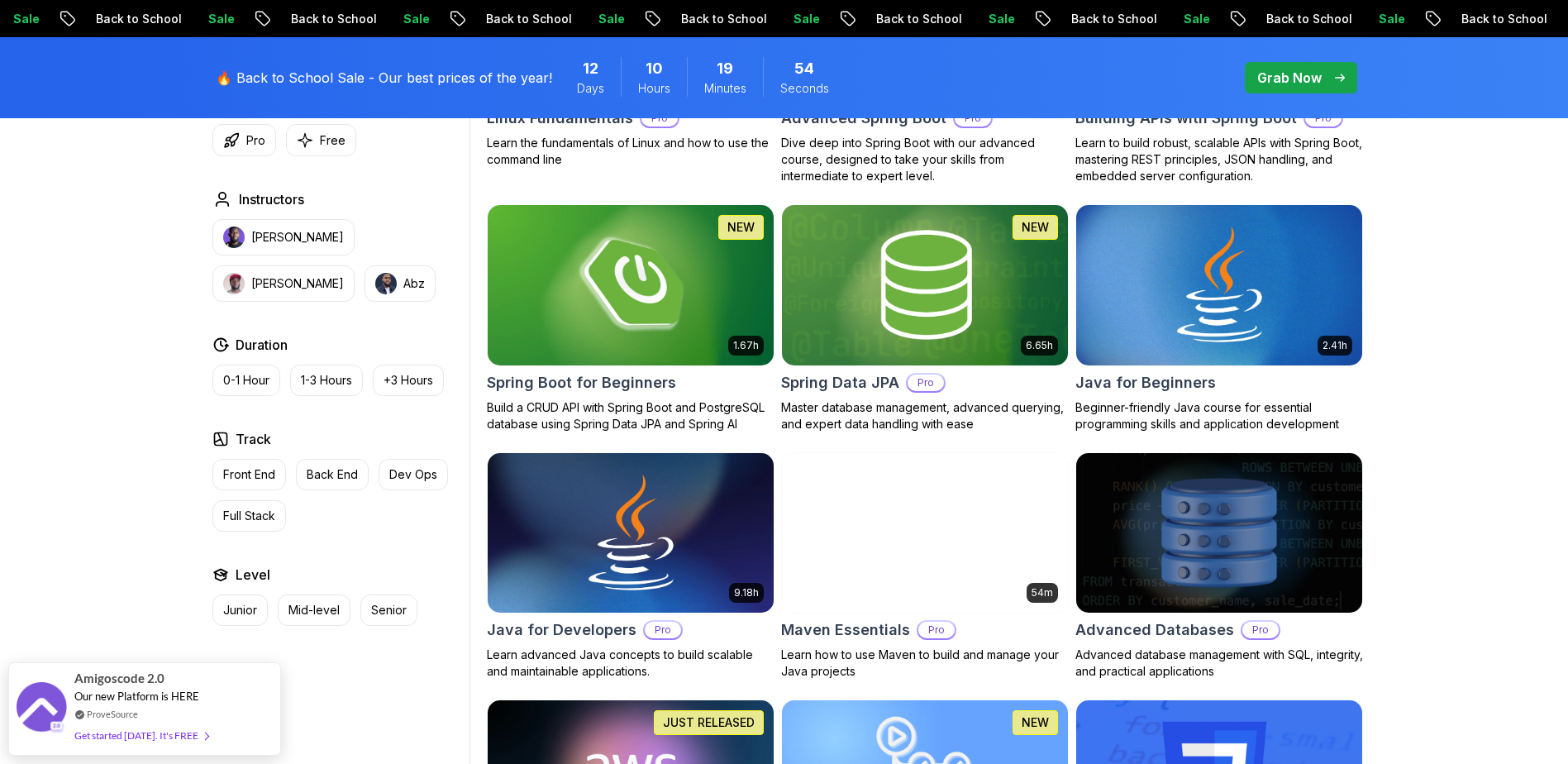
scroll to position [744, 0]
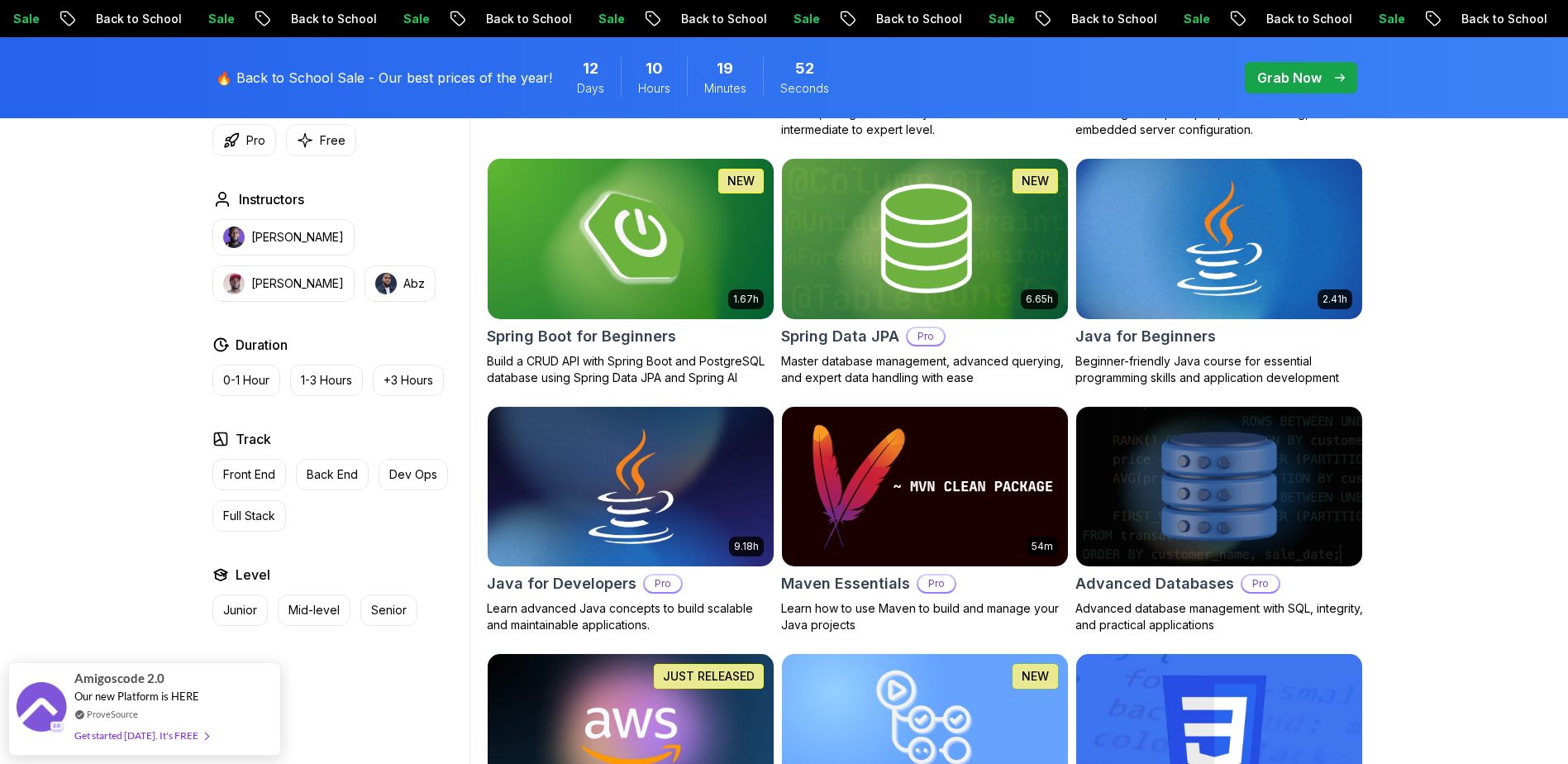
click at [1164, 277] on img at bounding box center [1220, 238] width 286 height 160
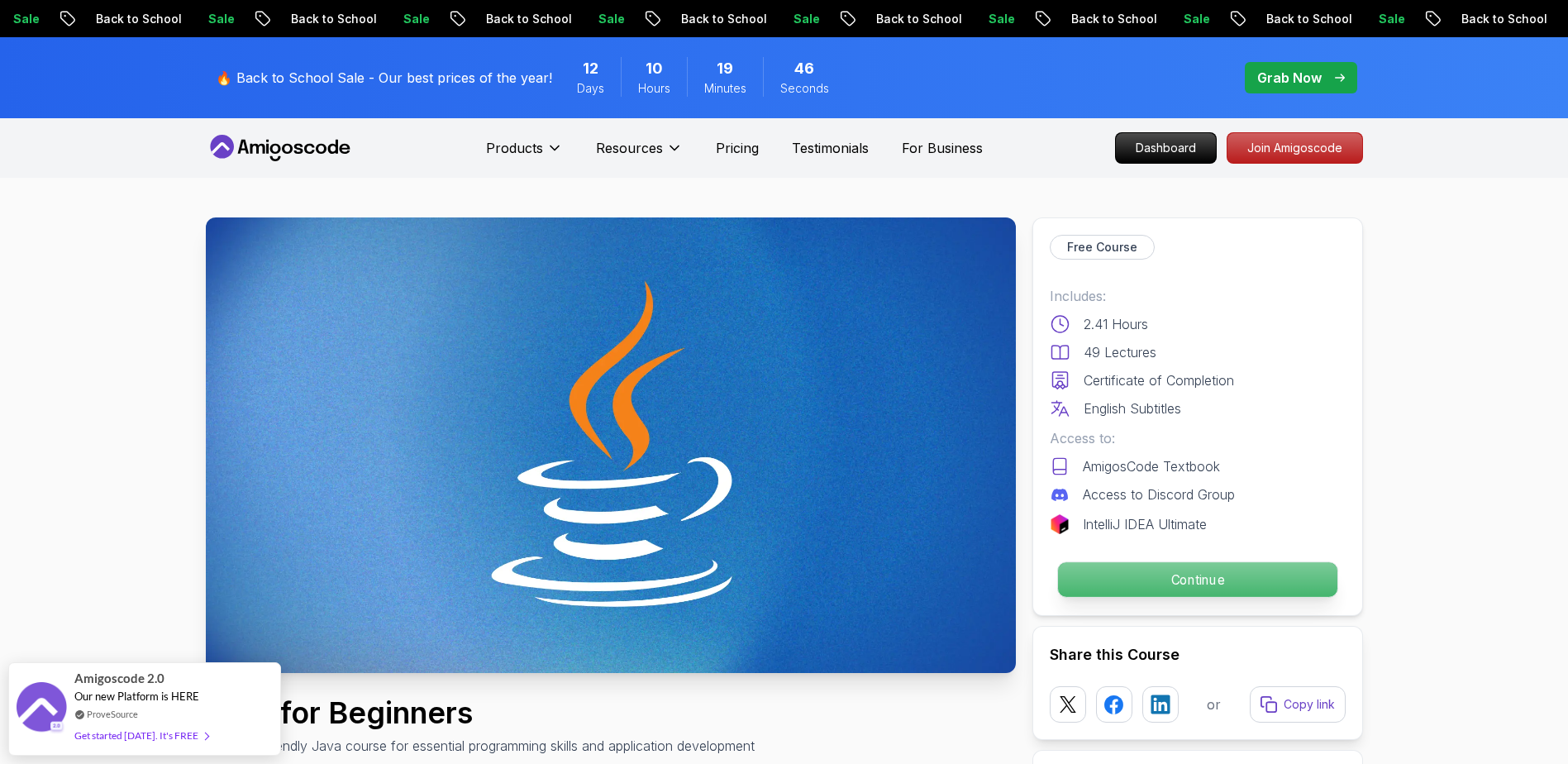
click at [1248, 596] on p "Continue" at bounding box center [1197, 580] width 279 height 35
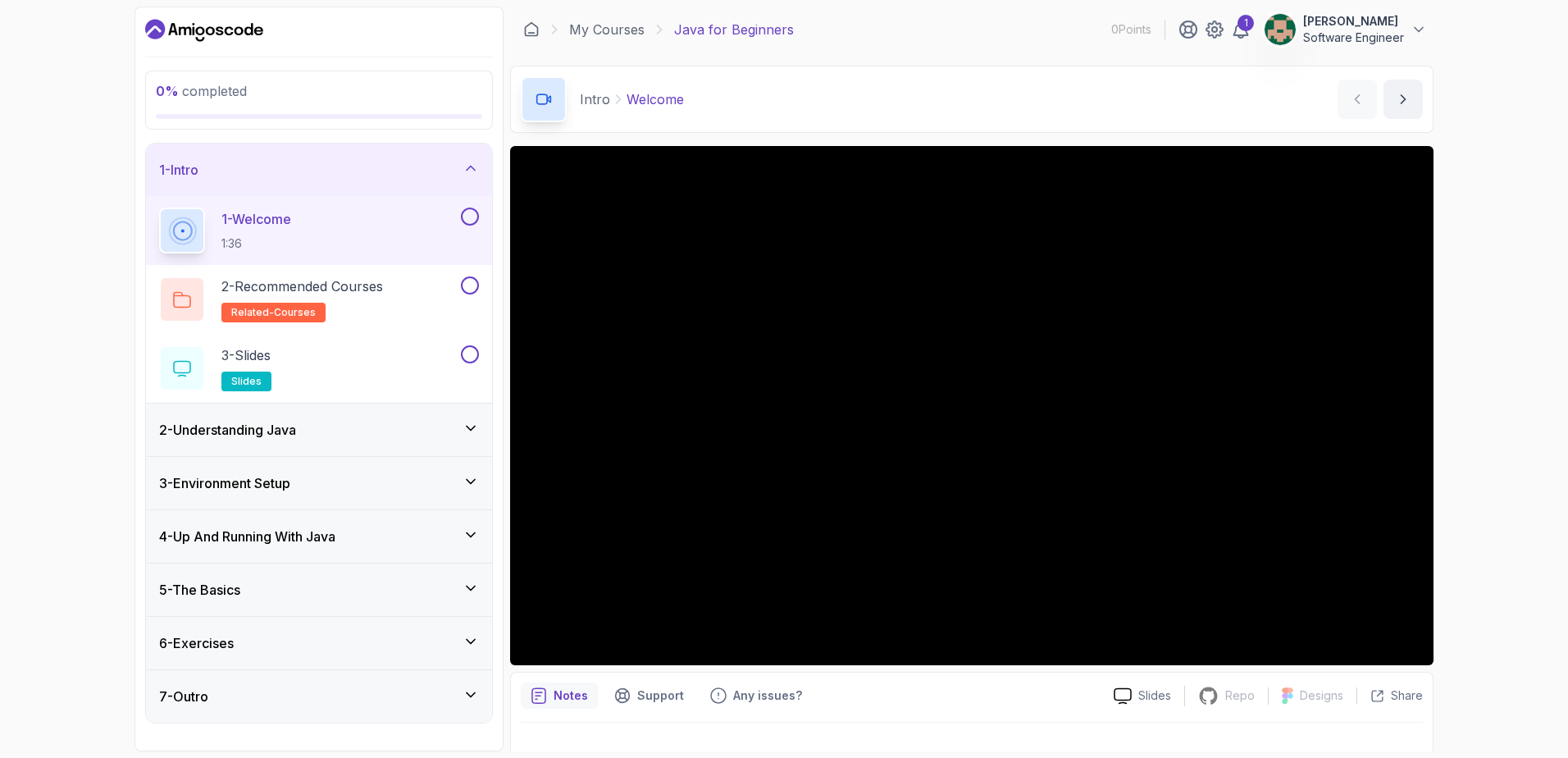
click at [308, 433] on div "2 - Understanding Java" at bounding box center [319, 429] width 320 height 20
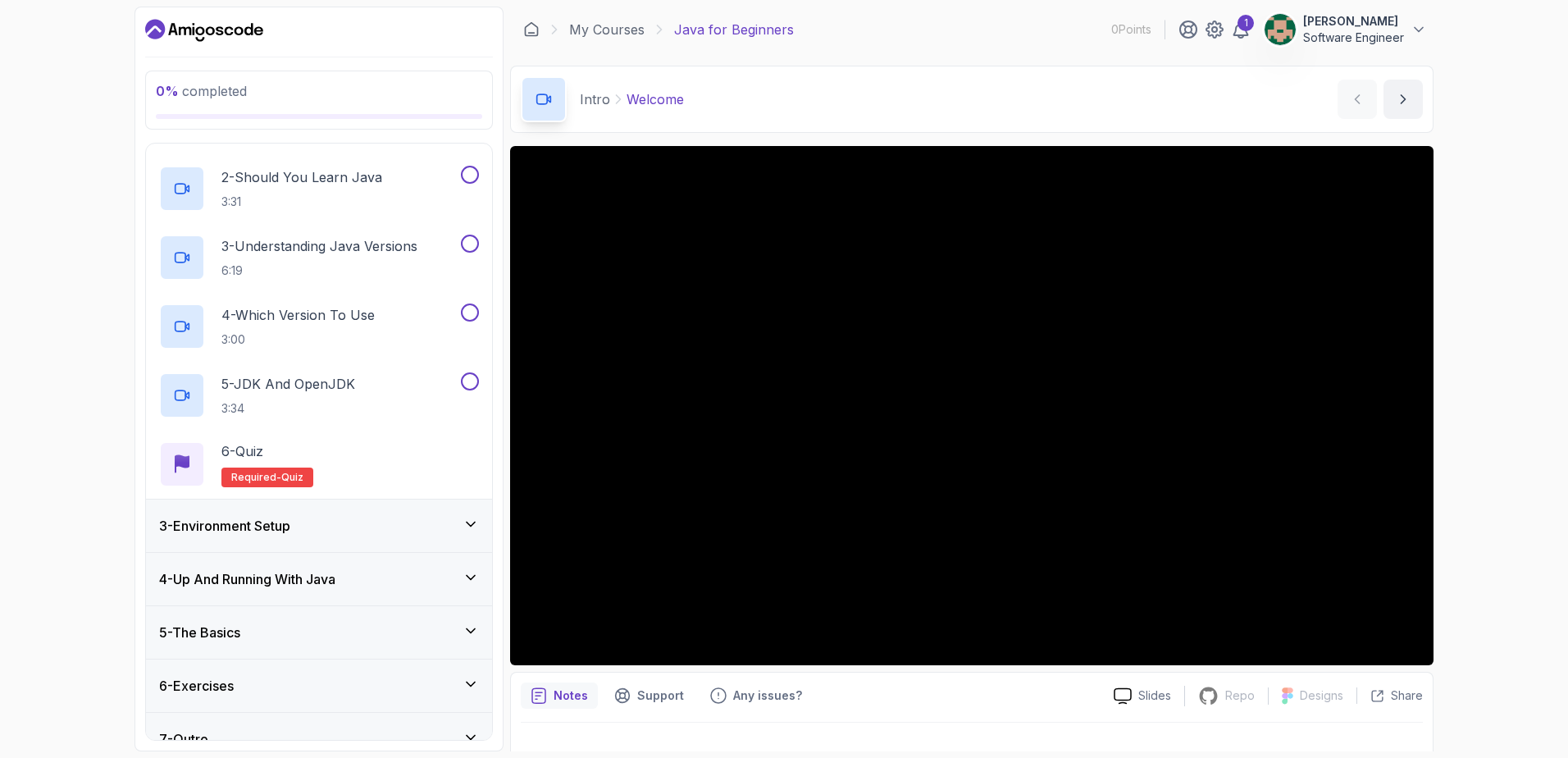
scroll to position [189, 0]
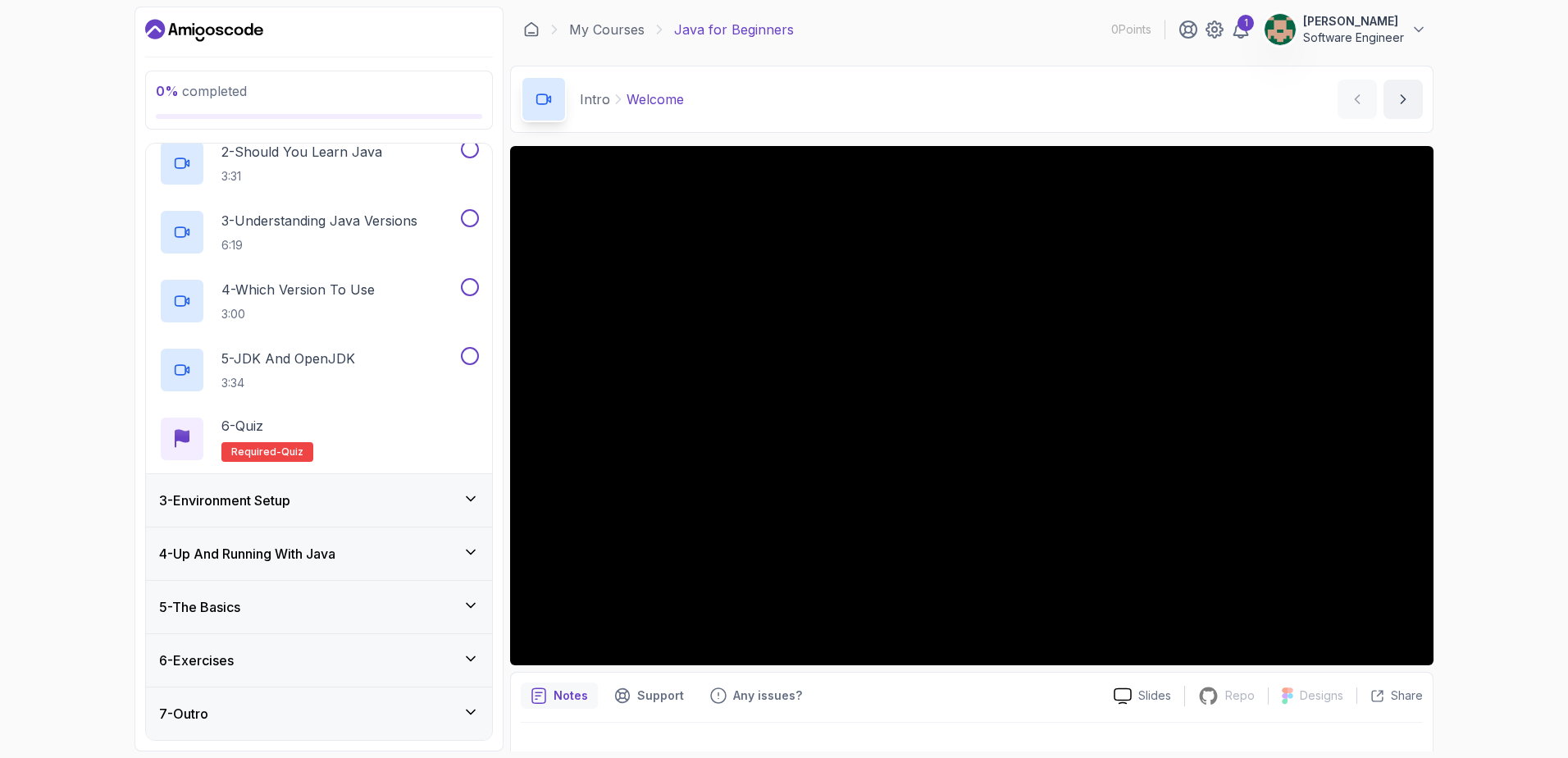
click at [325, 539] on div "4 - Up And Running With Java" at bounding box center [319, 554] width 346 height 53
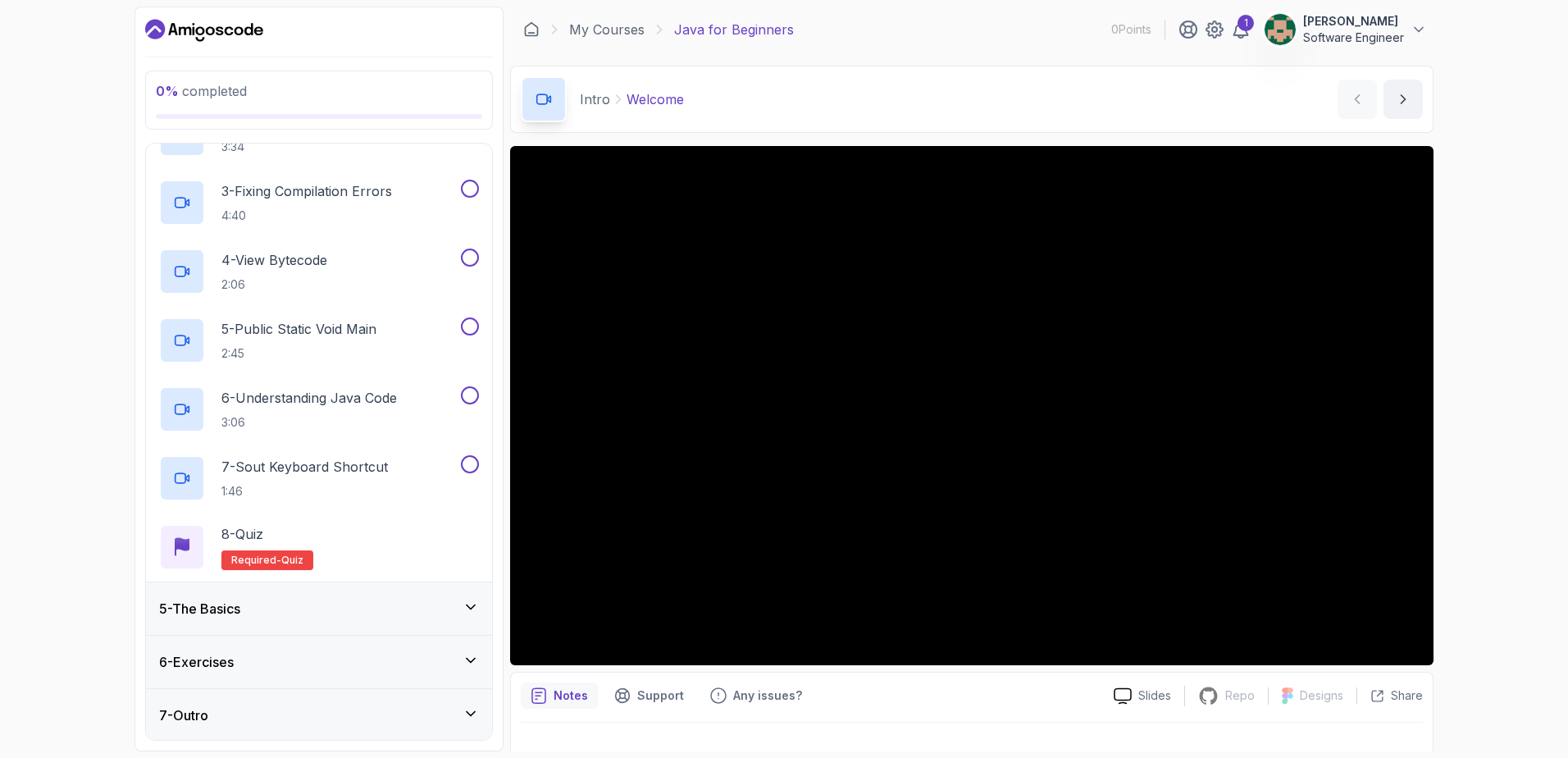
scroll to position [327, 0]
click at [336, 597] on div "5 - The Basics" at bounding box center [319, 607] width 320 height 20
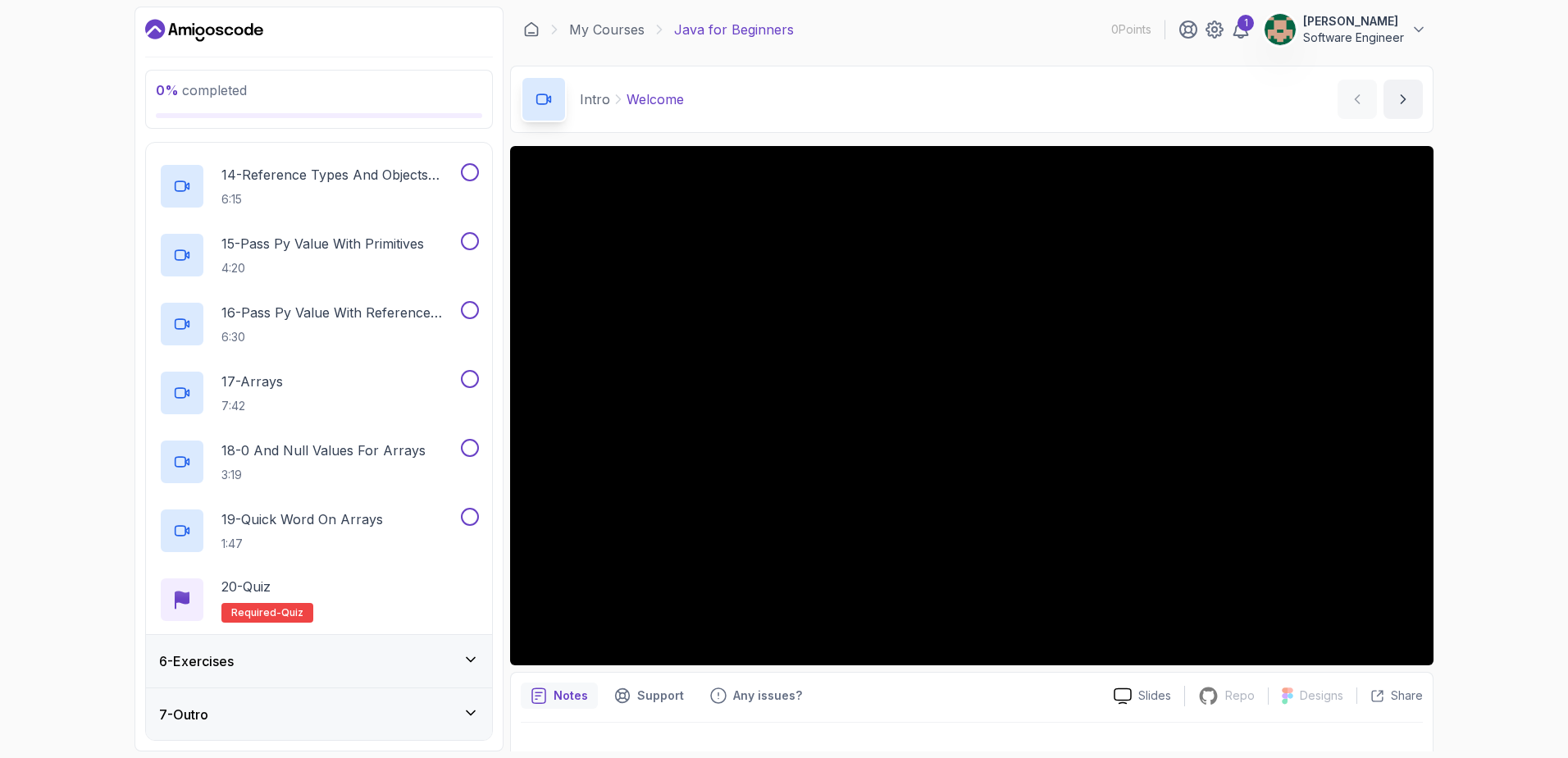
scroll to position [1153, 0]
click at [350, 655] on div "6 - Exercises" at bounding box center [319, 660] width 320 height 20
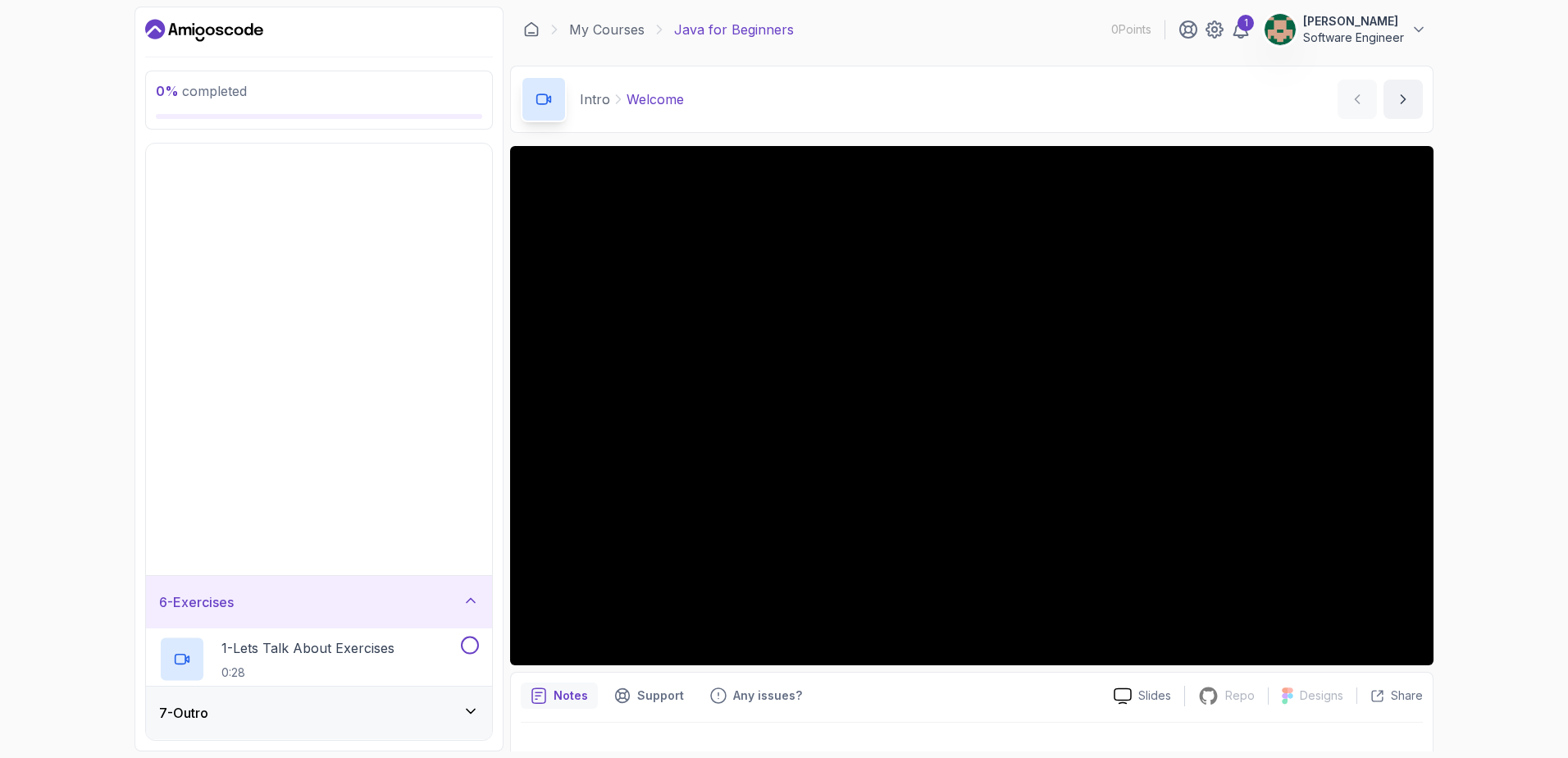
scroll to position [0, 0]
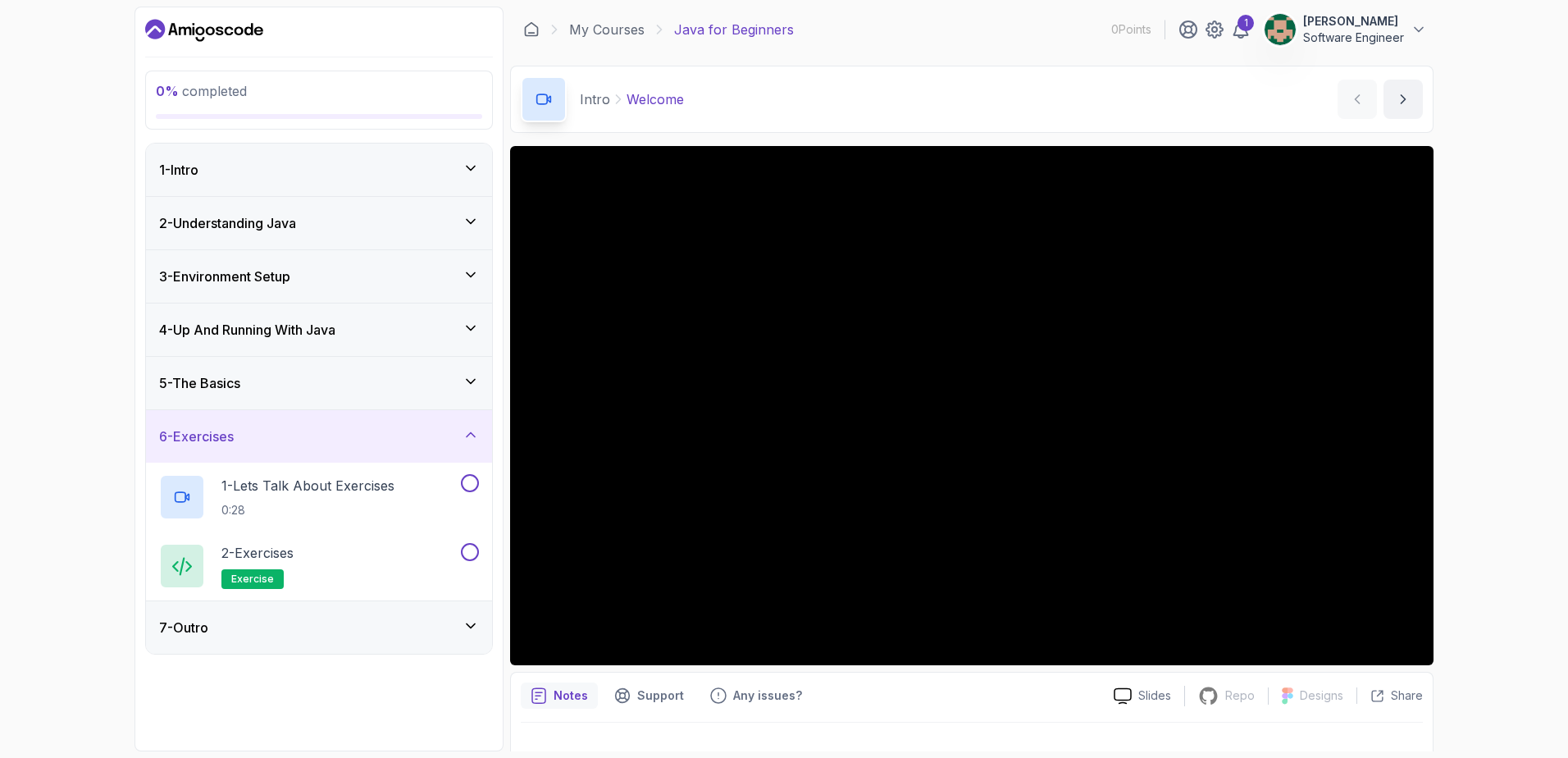
click at [337, 649] on div "7 - Outro" at bounding box center [319, 627] width 346 height 53
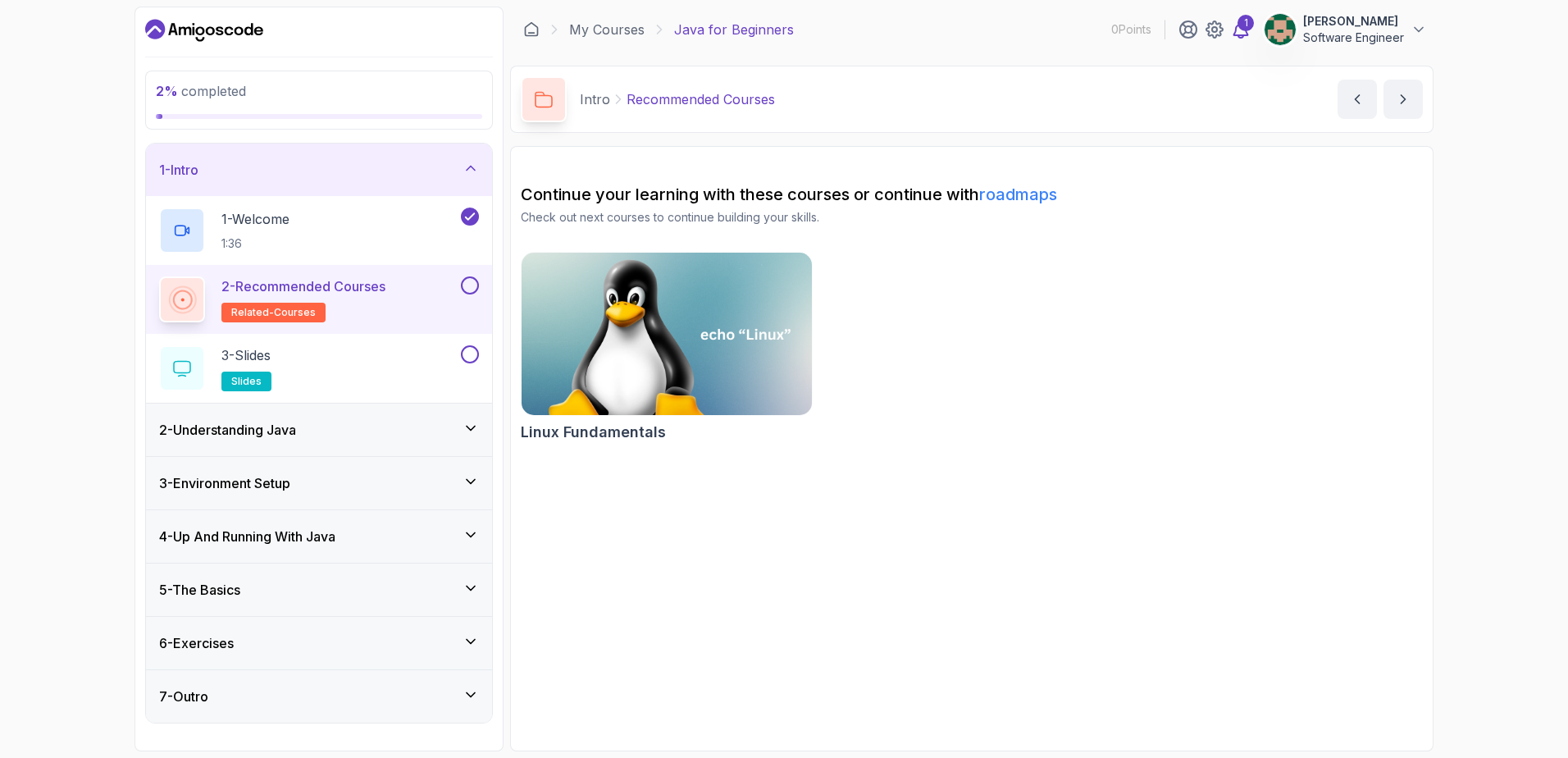
click at [1242, 25] on div "1" at bounding box center [1246, 23] width 16 height 16
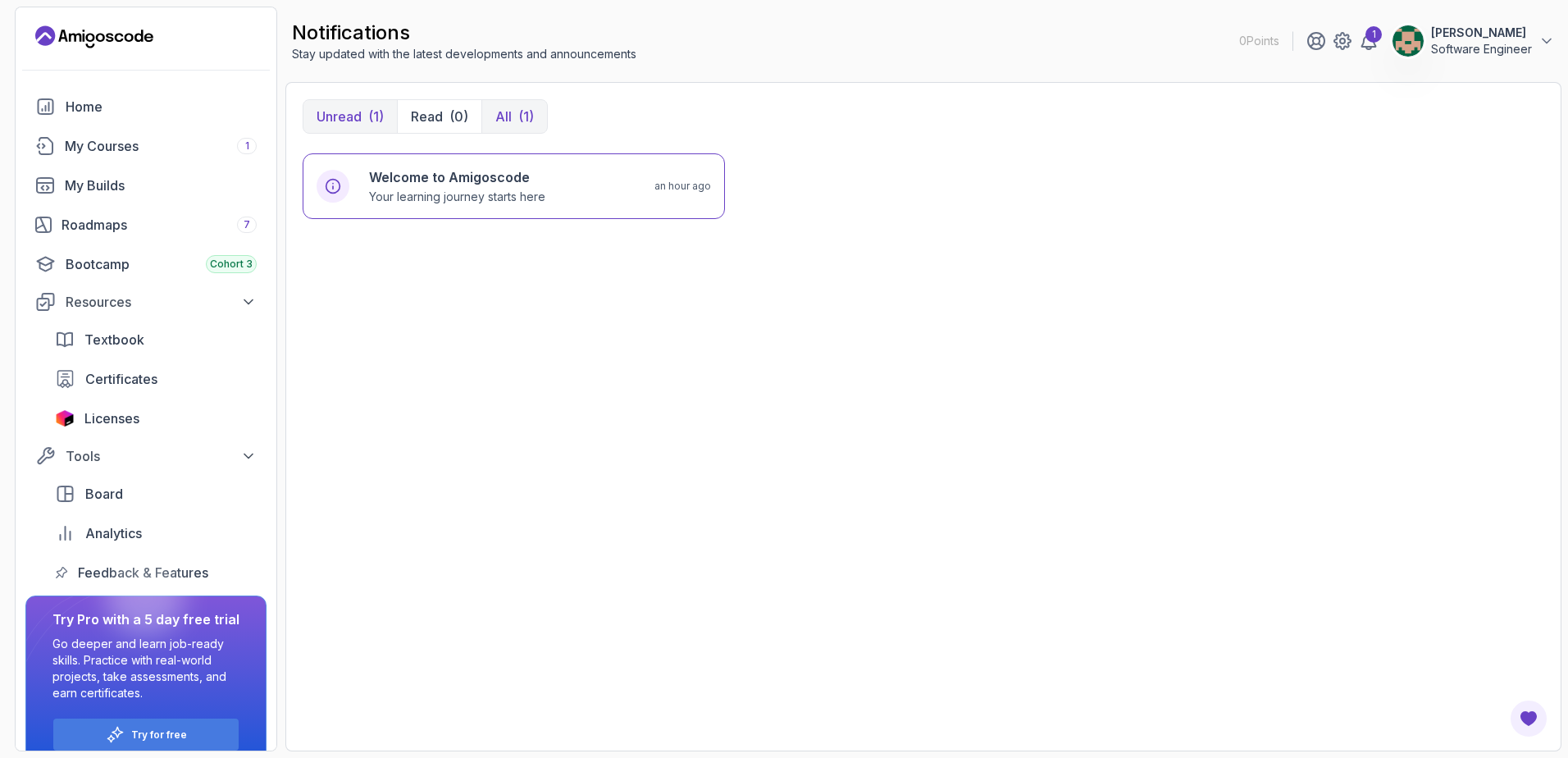
click at [526, 118] on div "(1)" at bounding box center [525, 116] width 15 height 20
click at [427, 181] on h6 "Welcome to Amigoscode" at bounding box center [456, 177] width 176 height 20
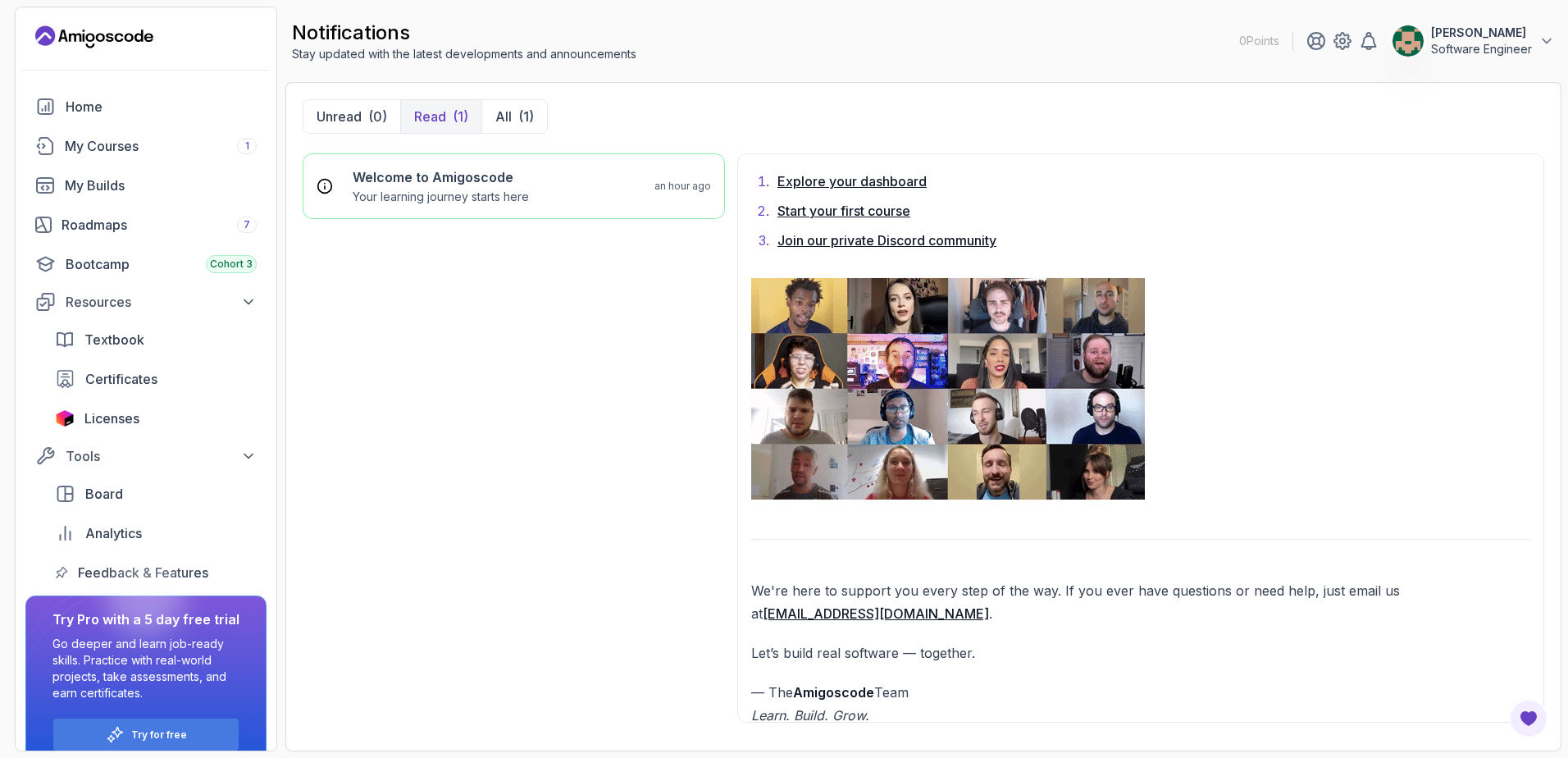
scroll to position [1260, 0]
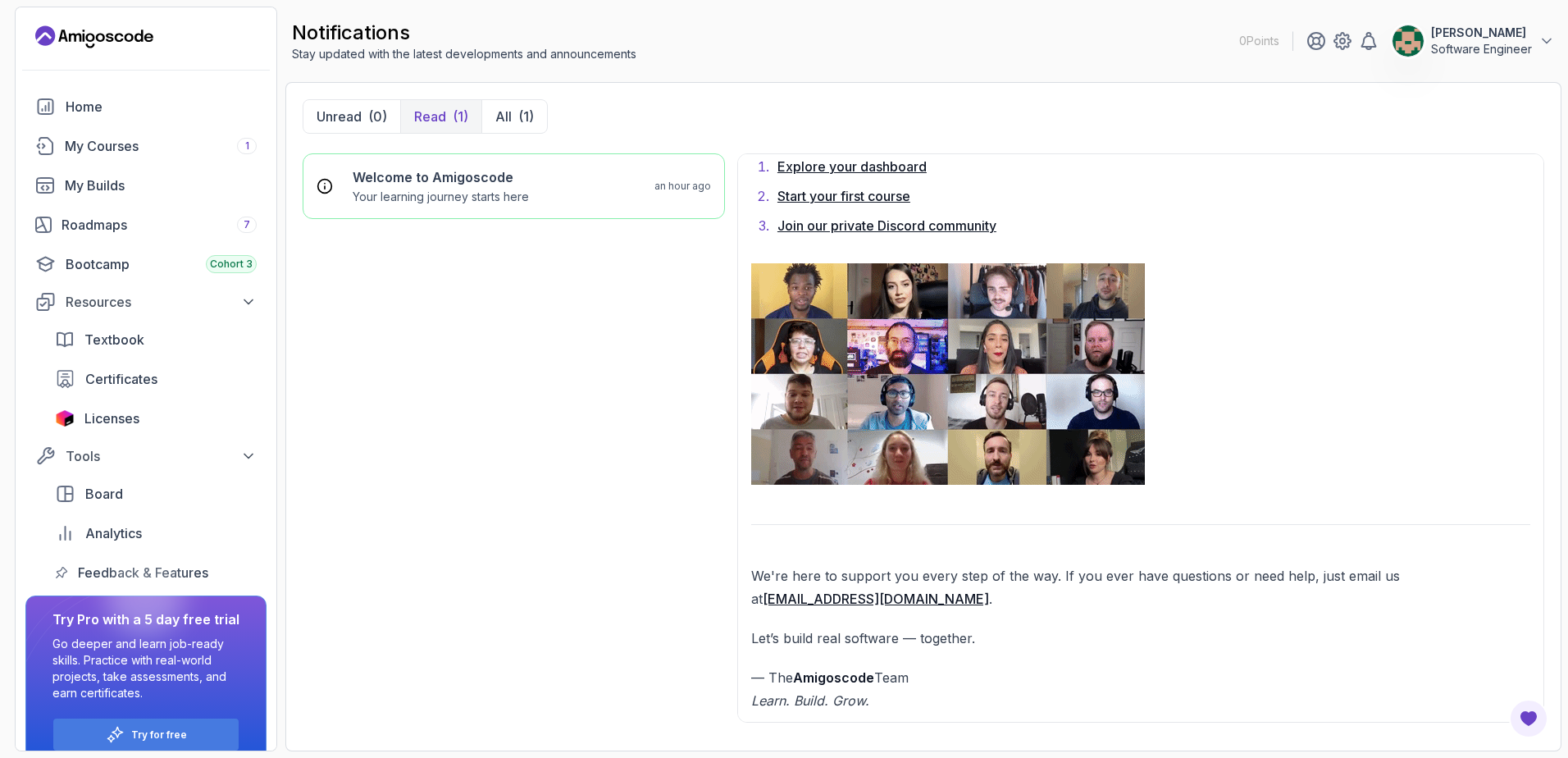
click at [1459, 37] on p "[PERSON_NAME]" at bounding box center [1481, 33] width 101 height 16
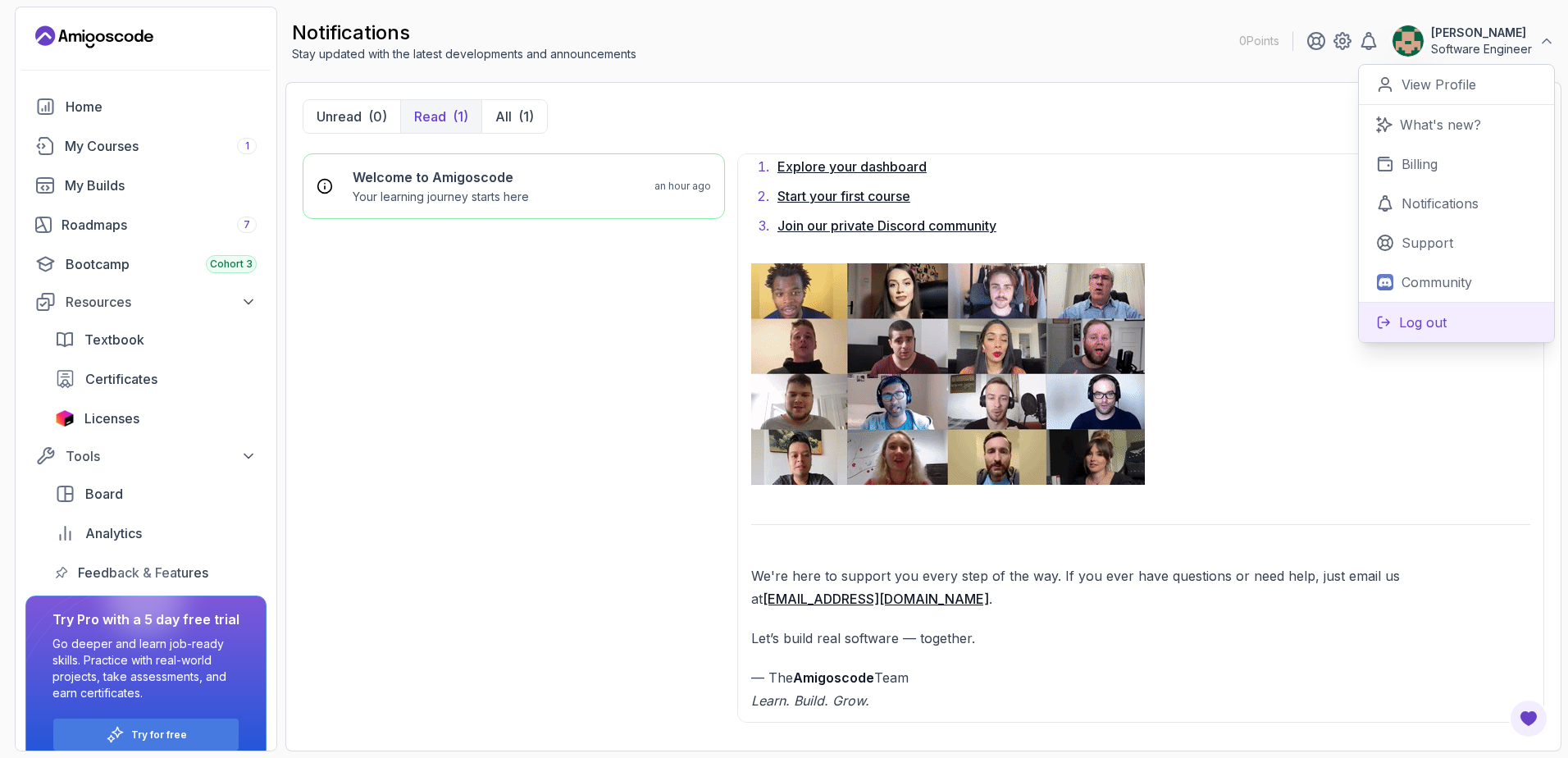
click at [1421, 317] on p "Log out" at bounding box center [1422, 322] width 47 height 20
